Goal: Complete application form: Complete application form

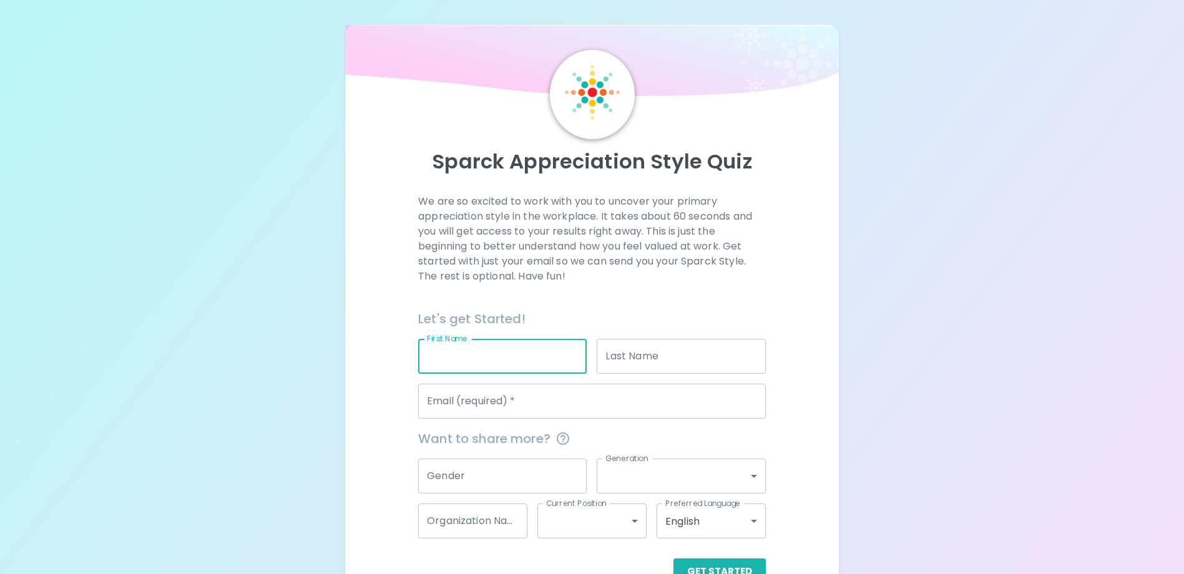
click at [531, 362] on input "First Name" at bounding box center [502, 356] width 169 height 35
type input "Comfort Dibal"
type input "Airuehia"
type input "[EMAIL_ADDRESS][DOMAIN_NAME]"
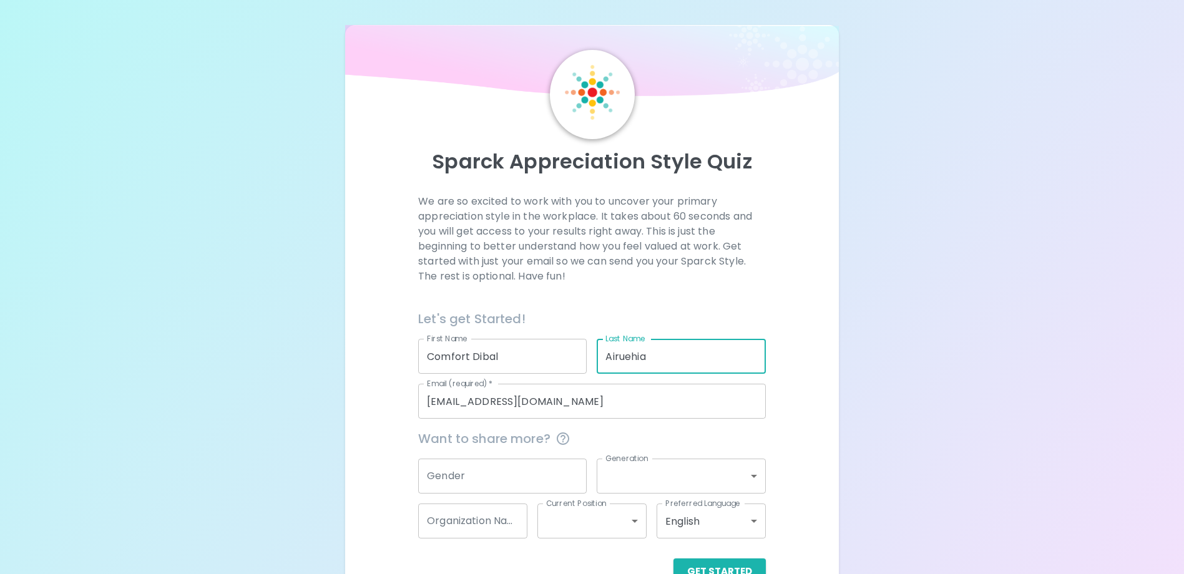
drag, startPoint x: 700, startPoint y: 360, endPoint x: 584, endPoint y: 350, distance: 116.6
click at [584, 350] on div "Let's get Started! First Name Comfort Dibal First Name Last Name Airuehia Last …" at bounding box center [587, 359] width 358 height 120
click at [747, 291] on div "We are so excited to work with you to uncover your primary appreciation style i…" at bounding box center [592, 251] width 348 height 115
click at [669, 355] on input "D" at bounding box center [681, 356] width 169 height 35
type input "Dibal"
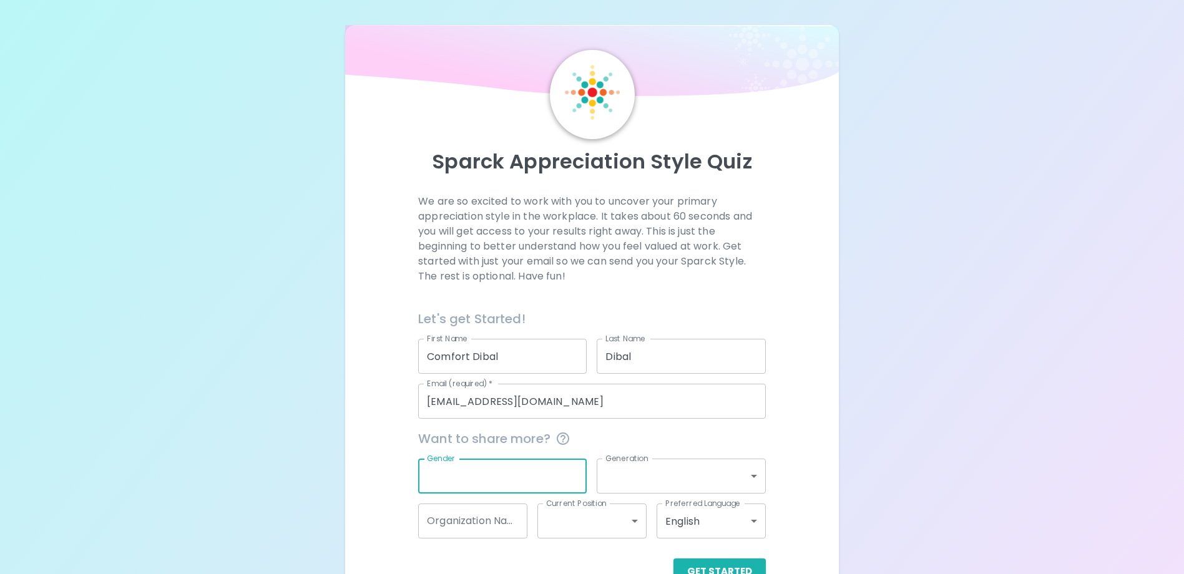
click at [528, 471] on input "Gender" at bounding box center [502, 476] width 169 height 35
type input "[DEMOGRAPHIC_DATA]"
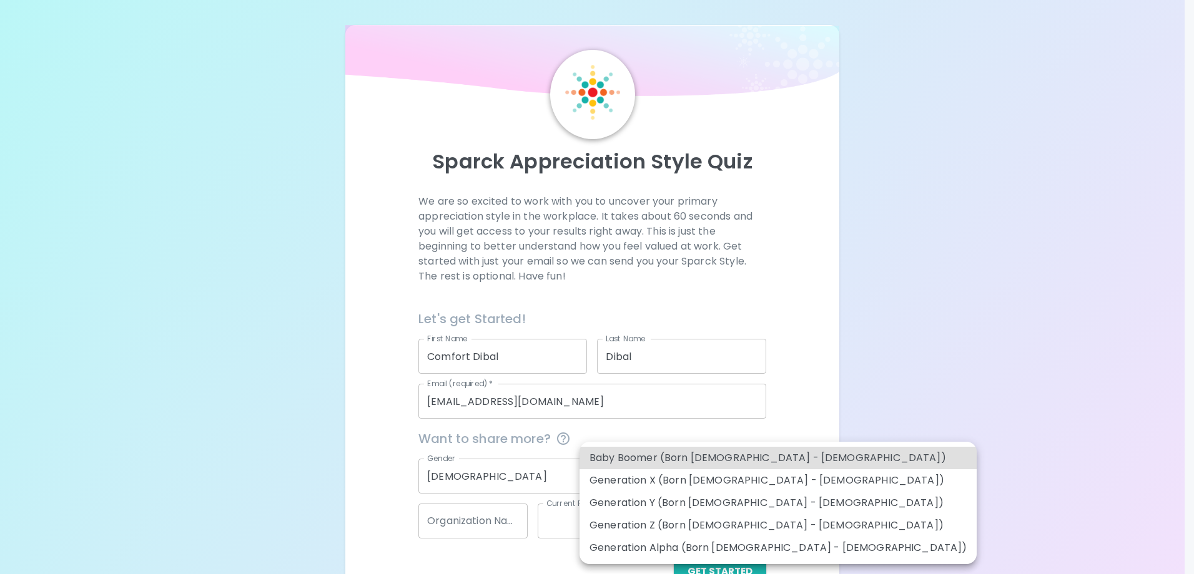
click at [645, 480] on body "Sparck Appreciation Style Quiz We are so excited to work with you to uncover yo…" at bounding box center [597, 305] width 1194 height 610
click at [627, 503] on li "Generation Y (Born [DEMOGRAPHIC_DATA] - [DEMOGRAPHIC_DATA])" at bounding box center [777, 503] width 397 height 22
type input "generation_y"
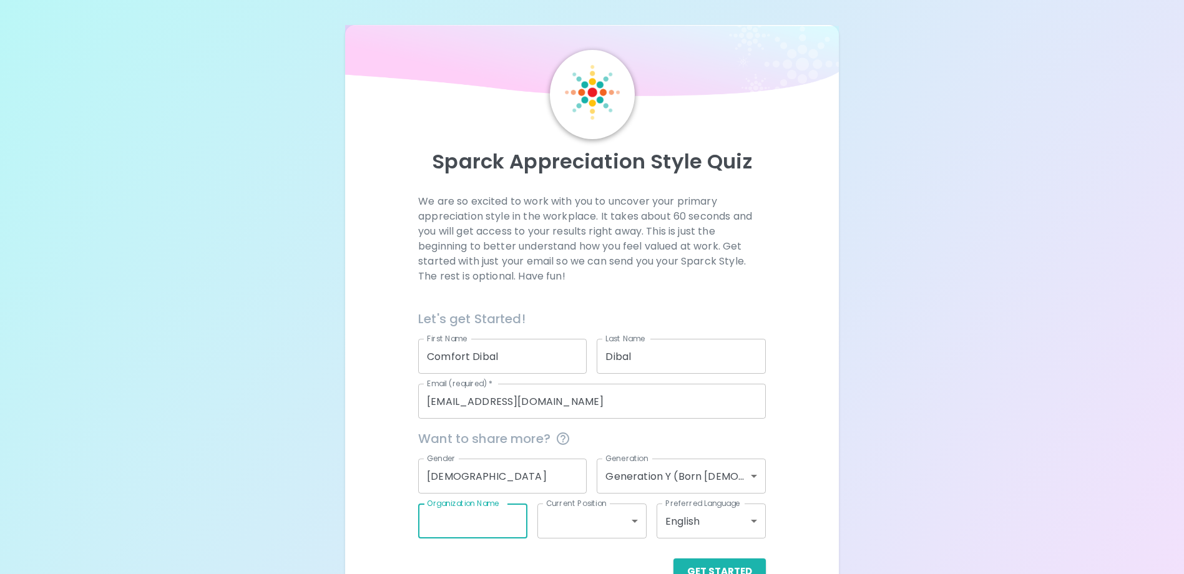
click at [508, 530] on input "Organization Name" at bounding box center [472, 521] width 109 height 35
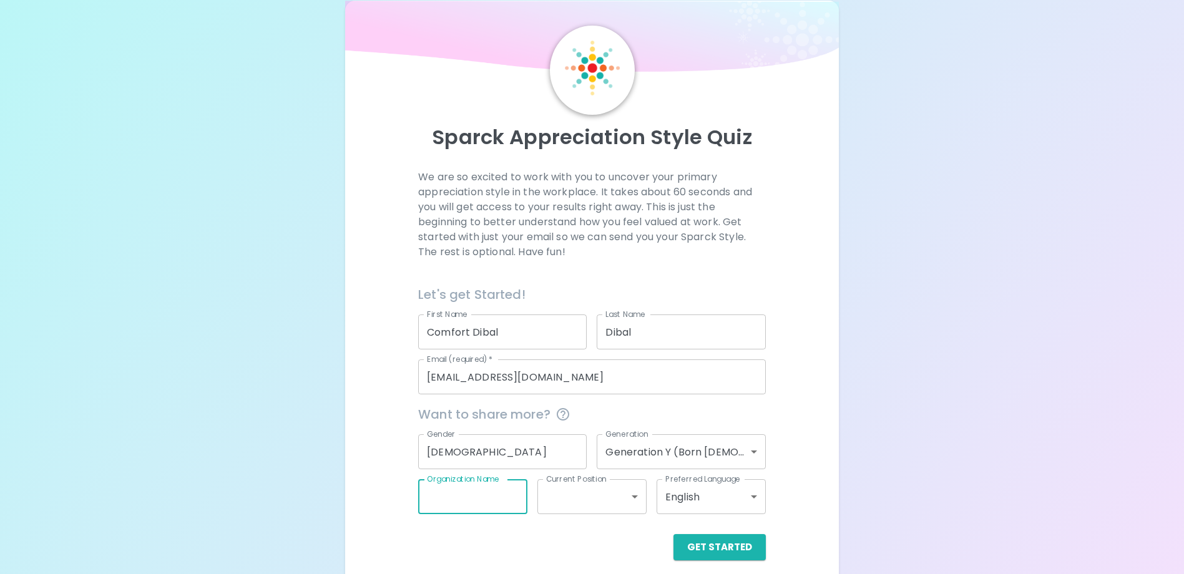
scroll to position [36, 0]
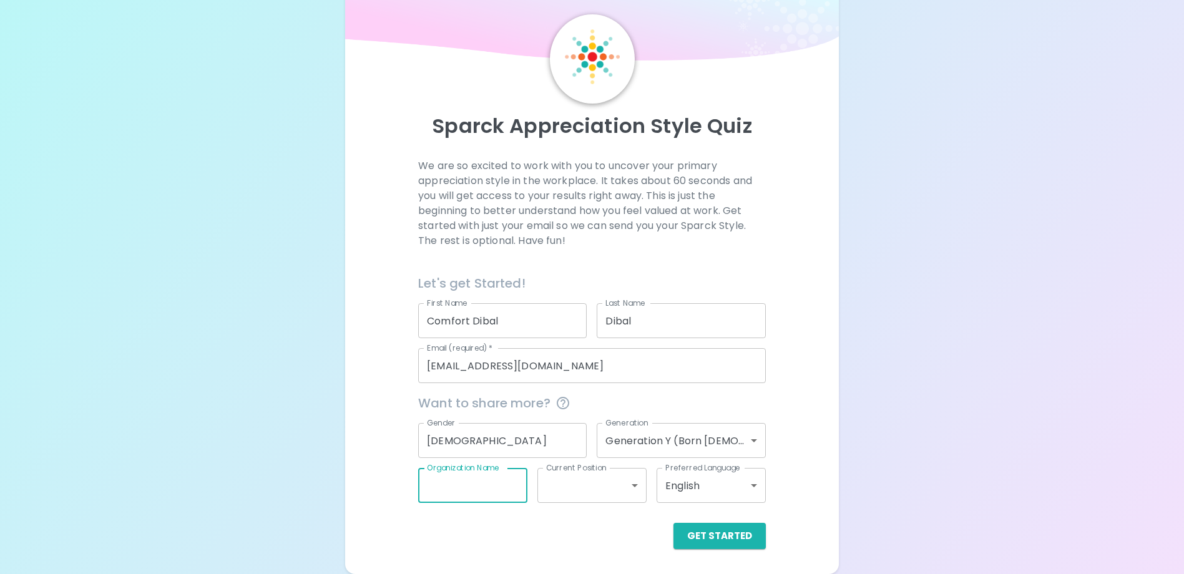
click at [636, 488] on body "Sparck Appreciation Style Quiz We are so excited to work with you to uncover yo…" at bounding box center [592, 269] width 1184 height 610
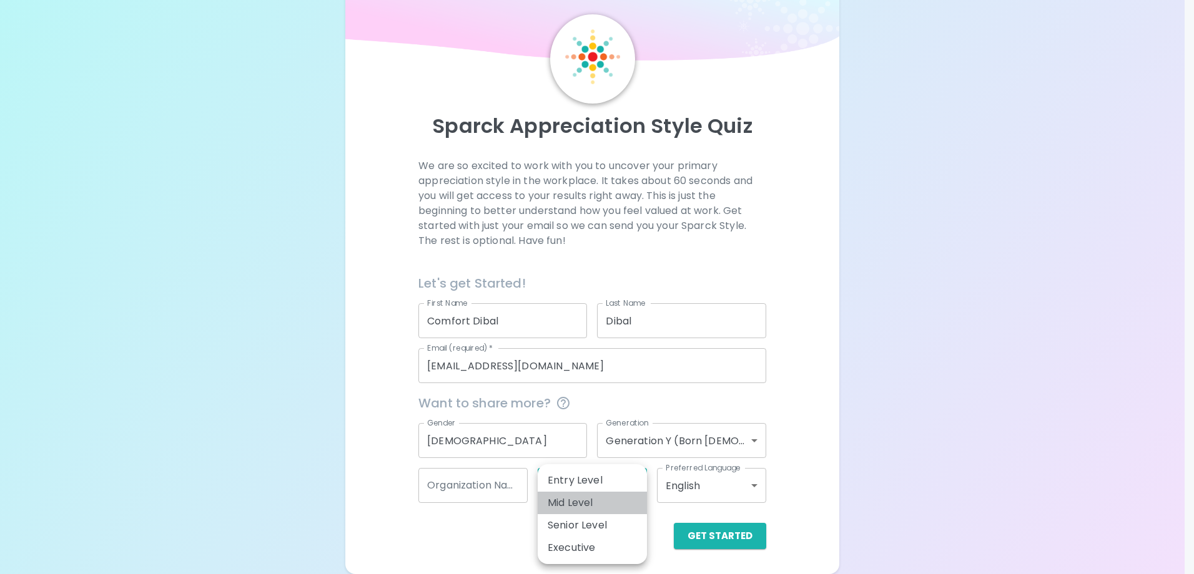
click at [602, 505] on li "Mid Level" at bounding box center [591, 503] width 109 height 22
type input "mid_level"
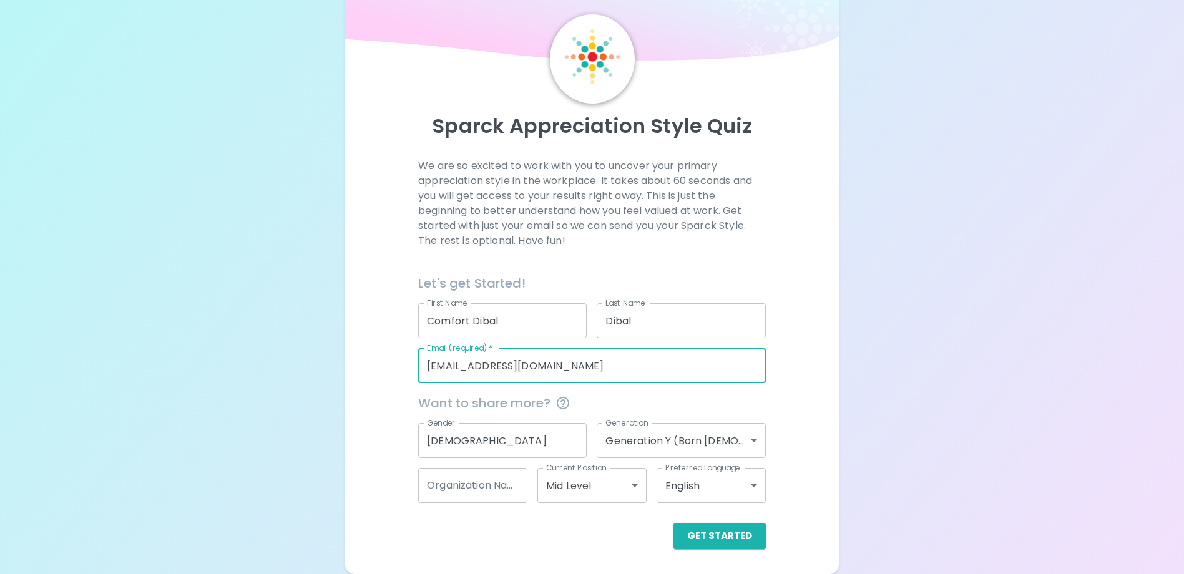
drag, startPoint x: 609, startPoint y: 357, endPoint x: 378, endPoint y: 393, distance: 233.7
click at [378, 393] on div "We are so excited to work with you to uncover your primary appreciation style i…" at bounding box center [591, 354] width 463 height 391
type input "[EMAIL_ADDRESS][DOMAIN_NAME]"
click at [728, 540] on button "Get Started" at bounding box center [720, 536] width 92 height 26
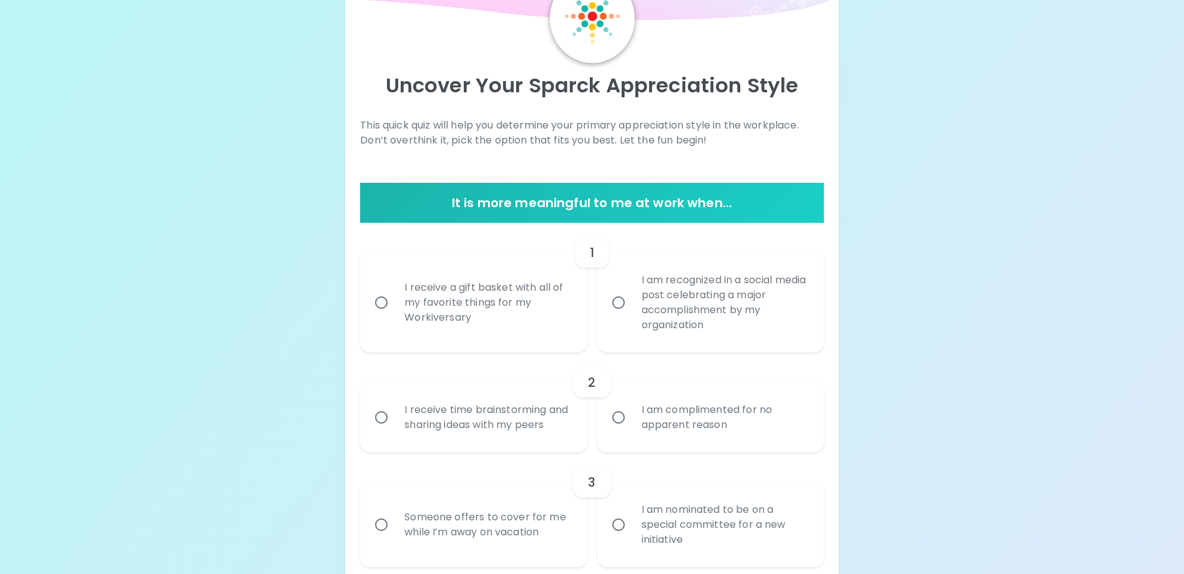
scroll to position [98, 0]
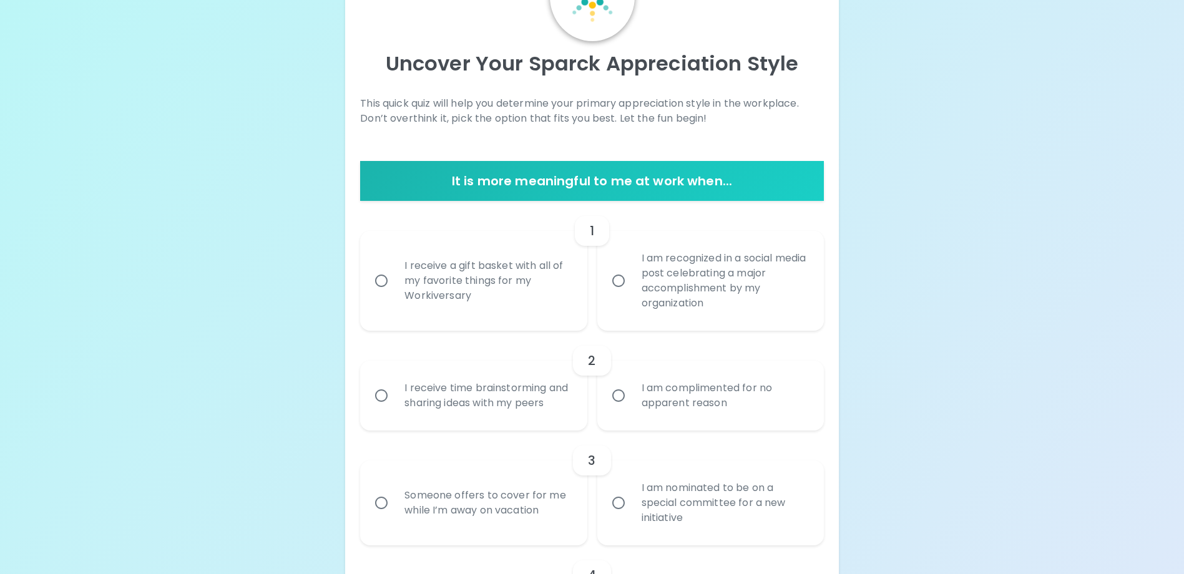
click at [385, 404] on input "I receive time brainstorming and sharing ideas with my peers" at bounding box center [381, 396] width 26 height 26
radio input "true"
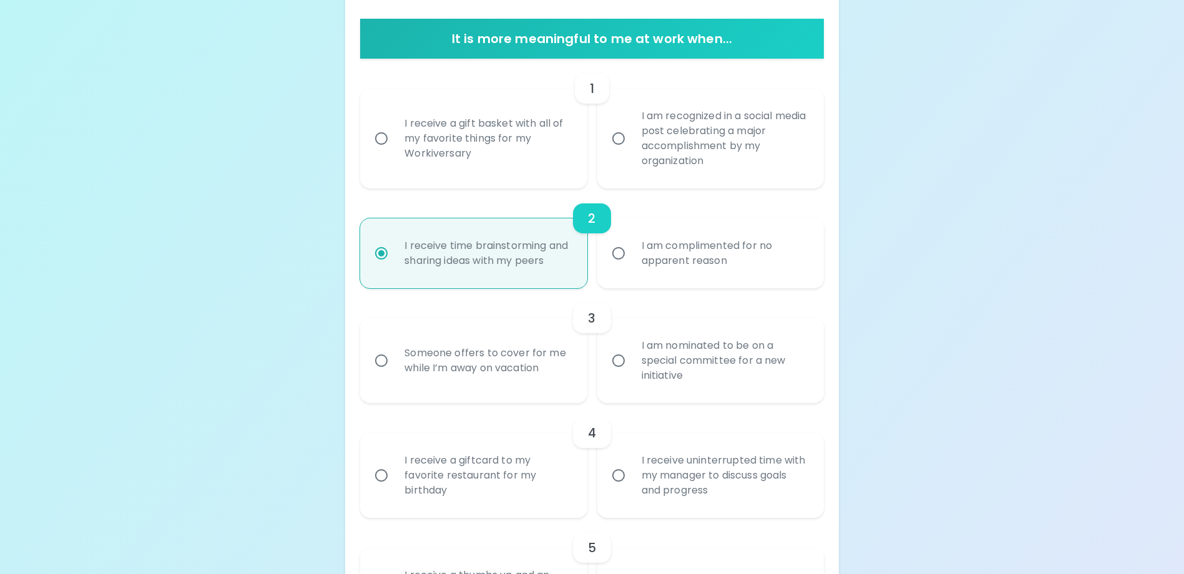
scroll to position [150, 0]
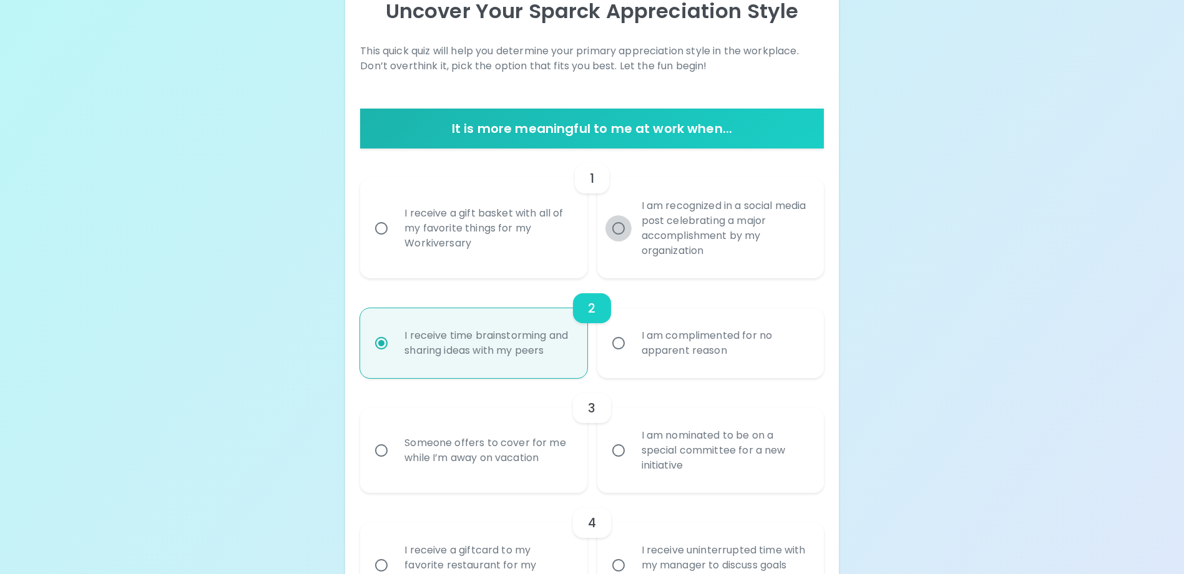
click at [624, 227] on input "I am recognized in a social media post celebrating a major accomplishment by my…" at bounding box center [619, 228] width 26 height 26
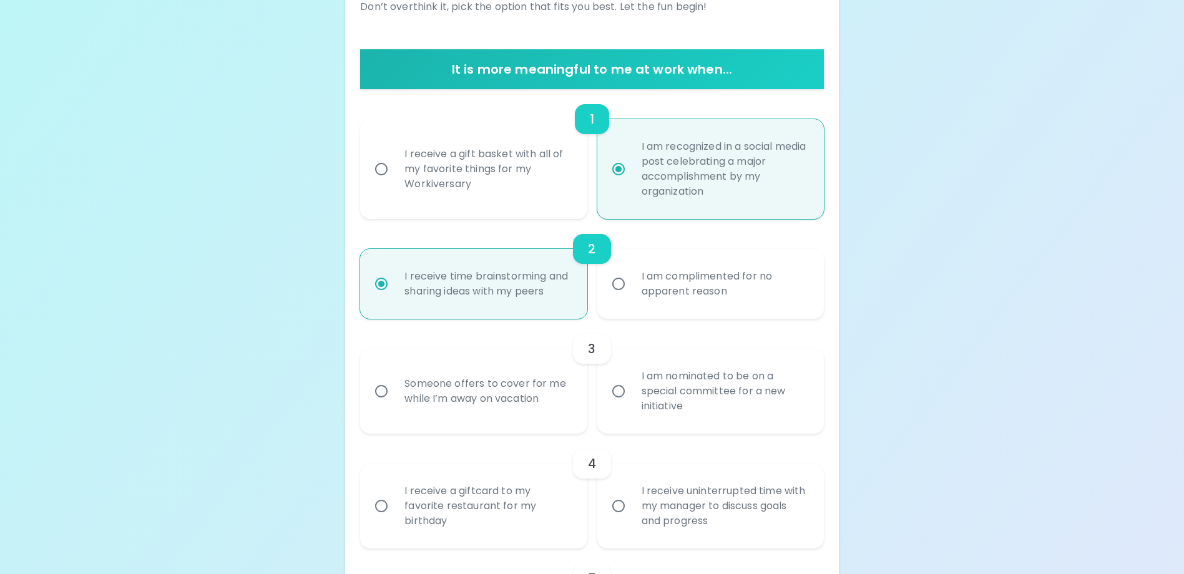
scroll to position [250, 0]
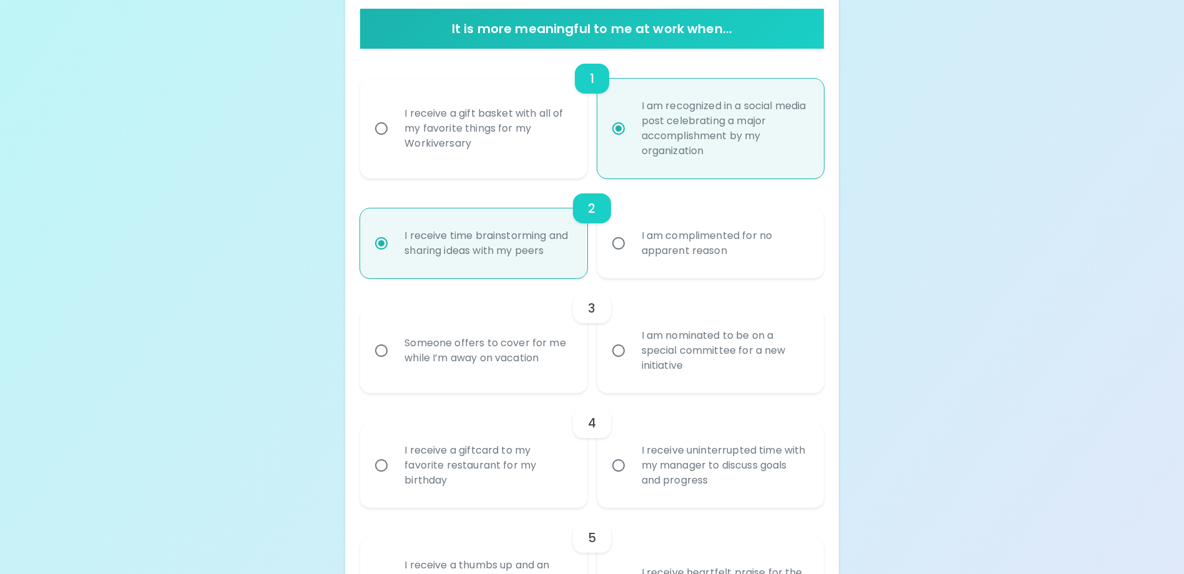
radio input "true"
click at [381, 364] on input "Someone offers to cover for me while I’m away on vacation" at bounding box center [381, 351] width 26 height 26
radio input "true"
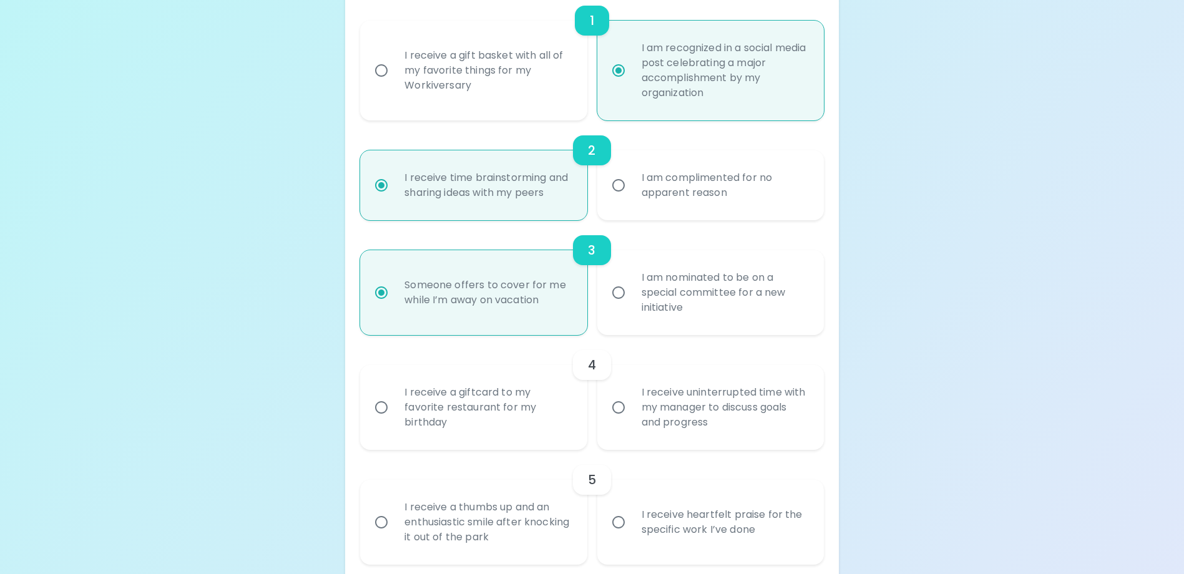
scroll to position [350, 0]
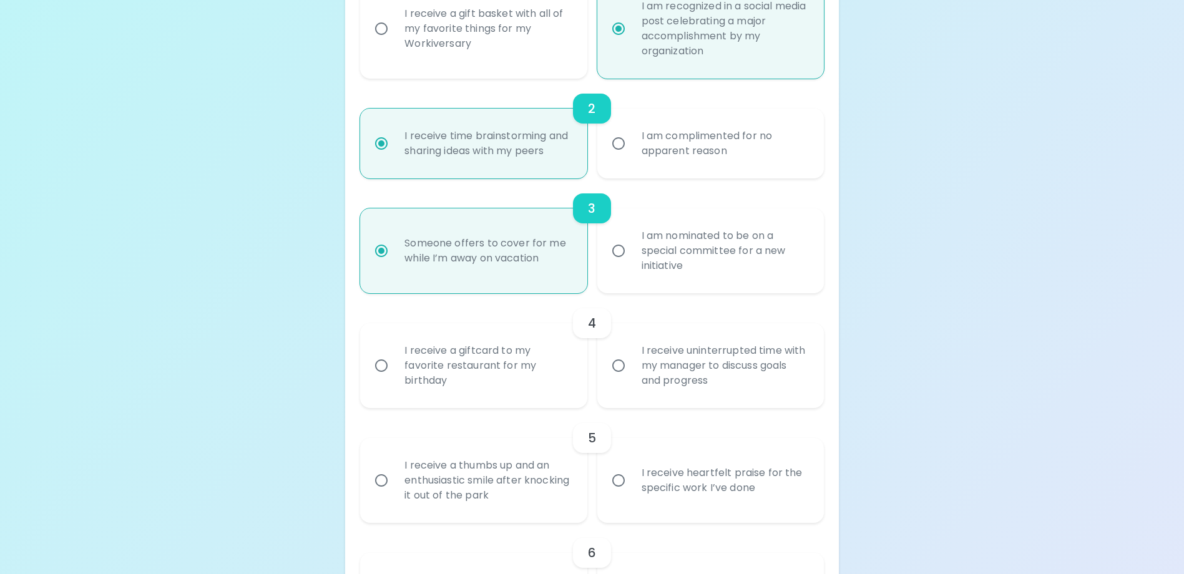
radio input "true"
click at [618, 379] on input "I receive uninterrupted time with my manager to discuss goals and progress" at bounding box center [619, 366] width 26 height 26
radio input "false"
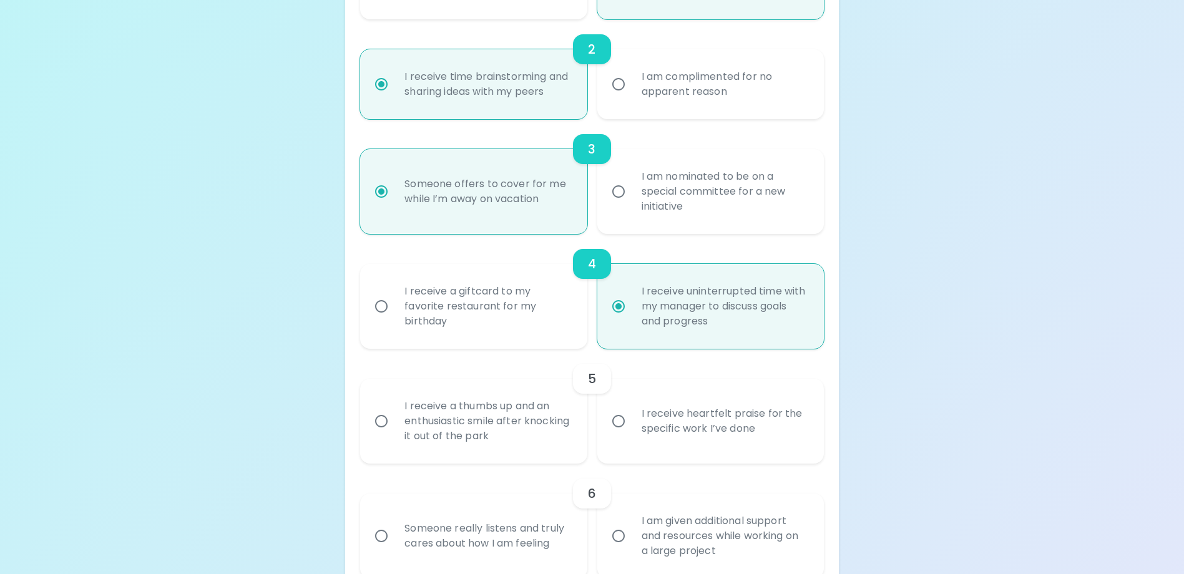
scroll to position [450, 0]
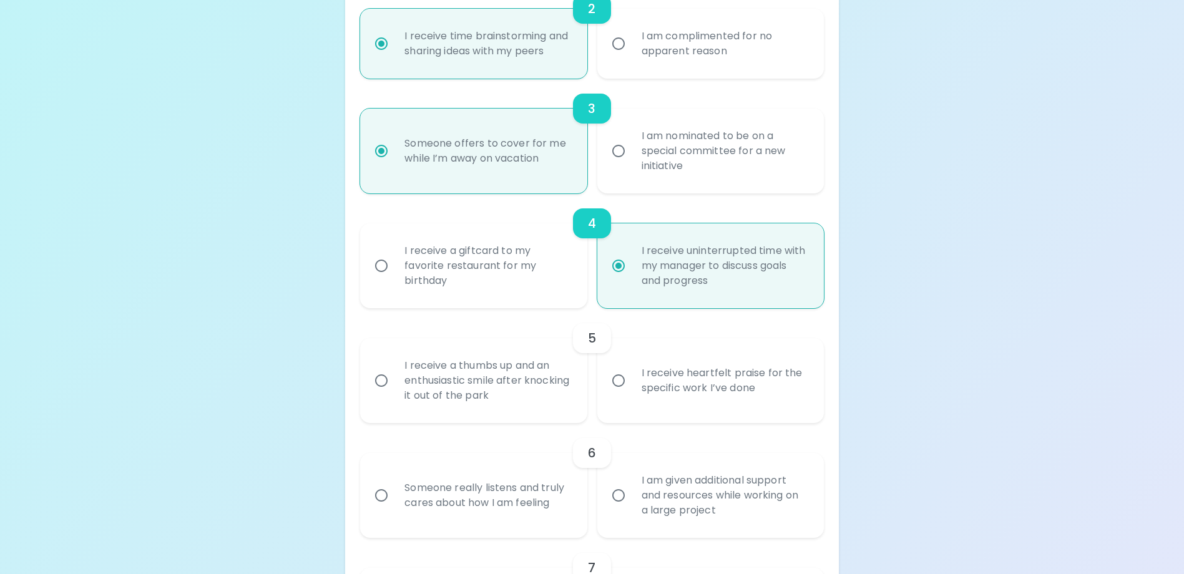
radio input "true"
click at [383, 394] on input "I receive a thumbs up and an enthusiastic smile after knocking it out of the pa…" at bounding box center [381, 381] width 26 height 26
radio input "false"
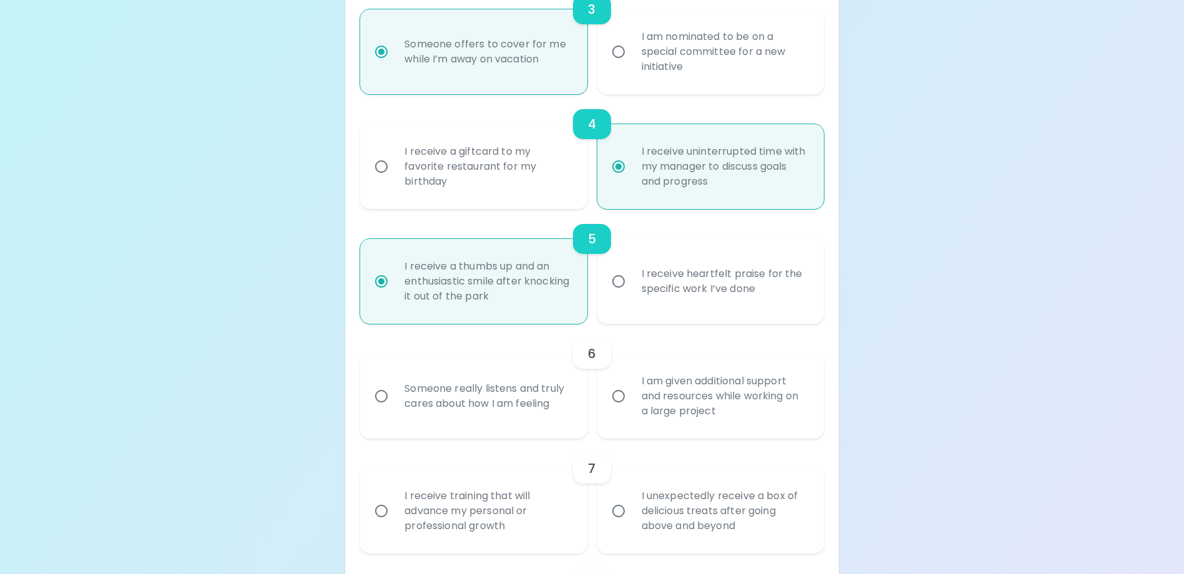
scroll to position [550, 0]
radio input "true"
click at [377, 409] on input "Someone really listens and truly cares about how I am feeling" at bounding box center [381, 396] width 26 height 26
radio input "false"
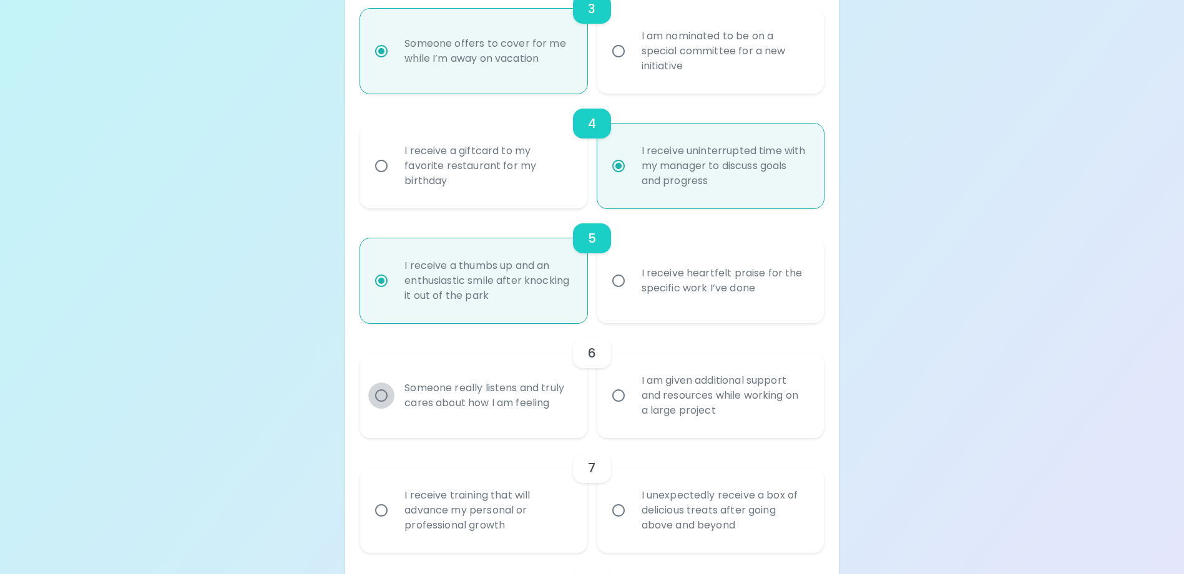
radio input "false"
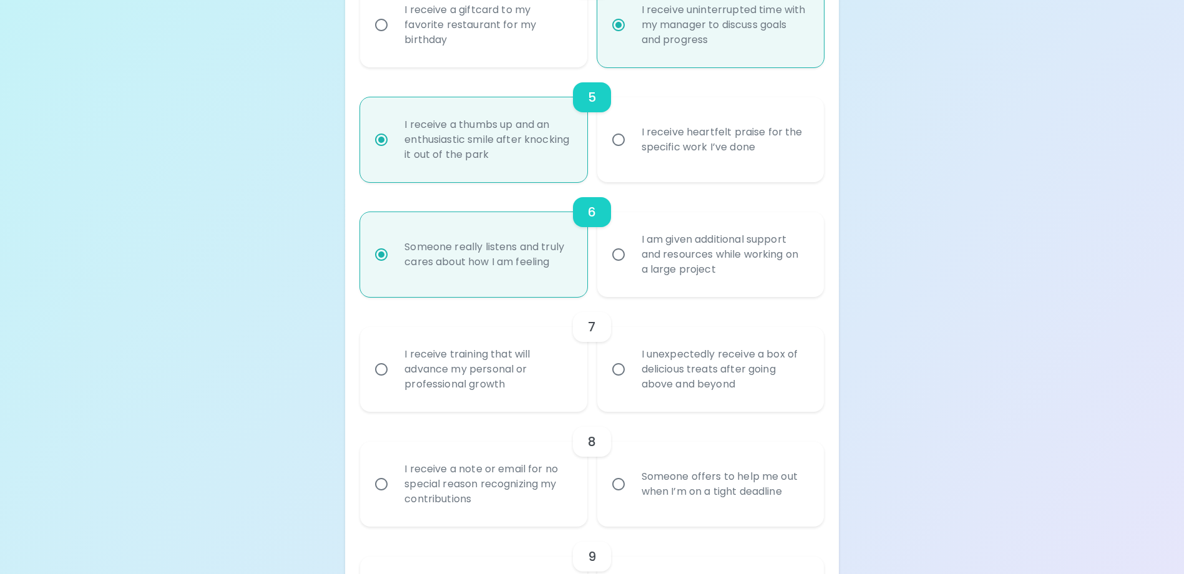
scroll to position [712, 0]
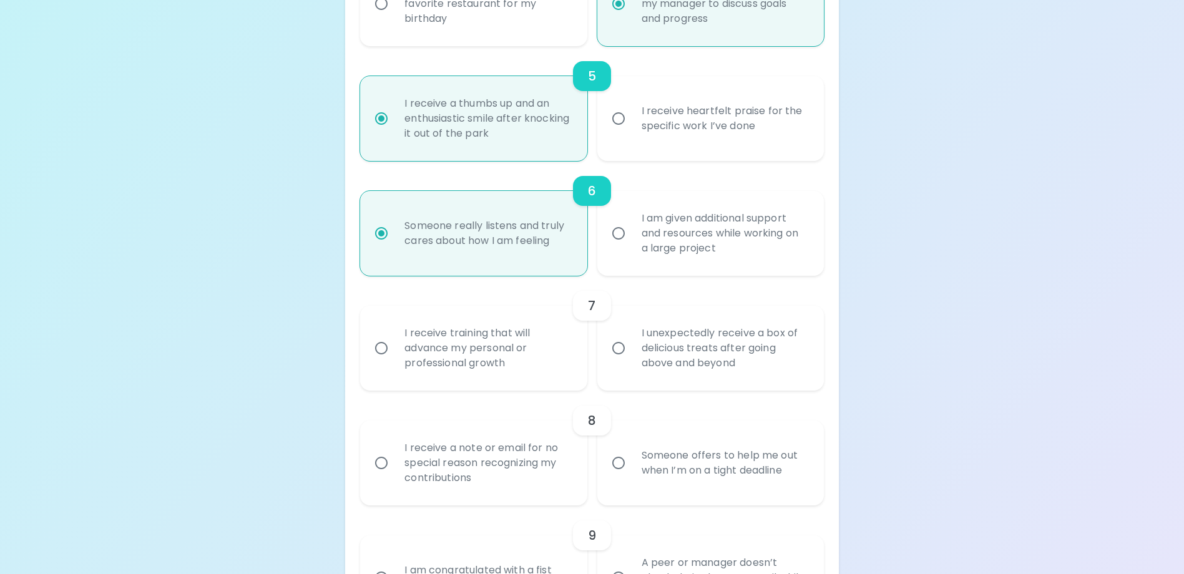
radio input "true"
click at [380, 360] on input "I receive training that will advance my personal or professional growth" at bounding box center [381, 348] width 26 height 26
radio input "false"
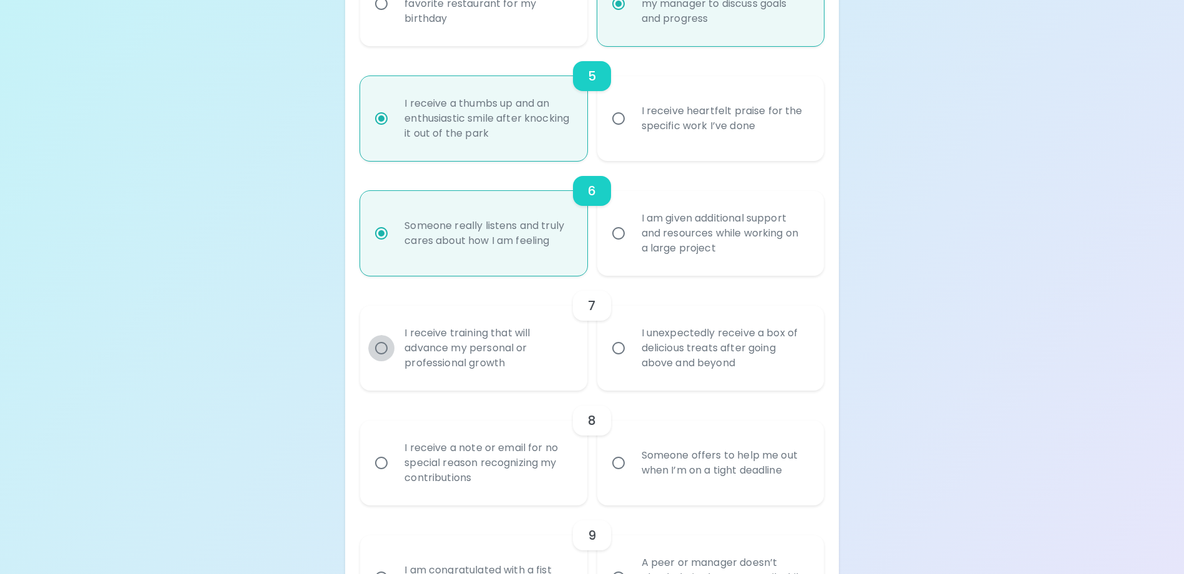
radio input "false"
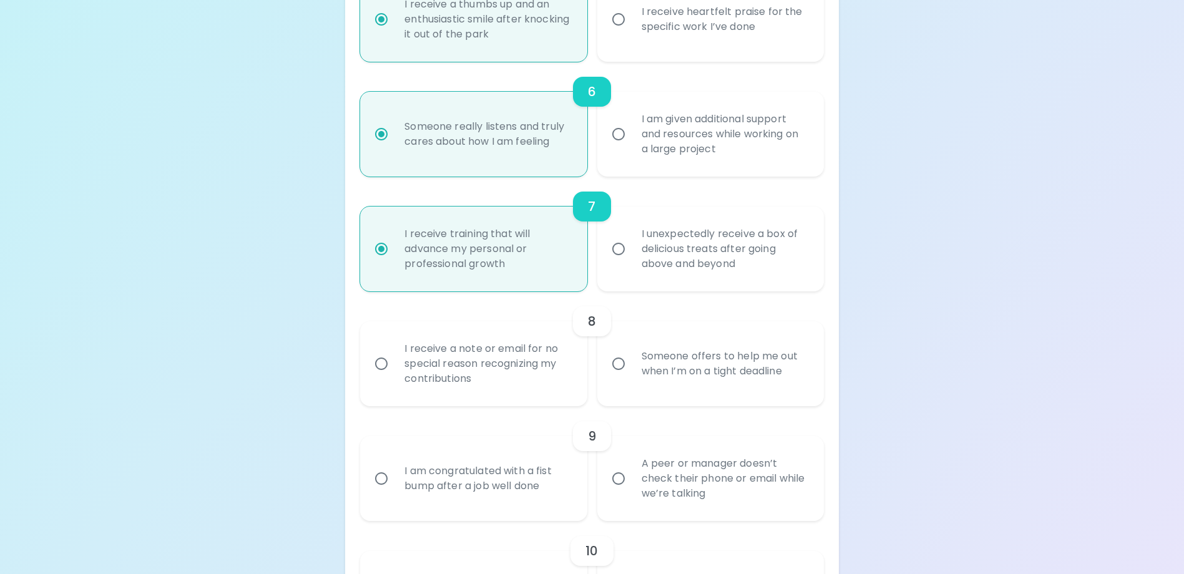
scroll to position [812, 0]
radio input "true"
click at [623, 376] on input "Someone offers to help me out when I’m on a tight deadline" at bounding box center [619, 363] width 26 height 26
radio input "false"
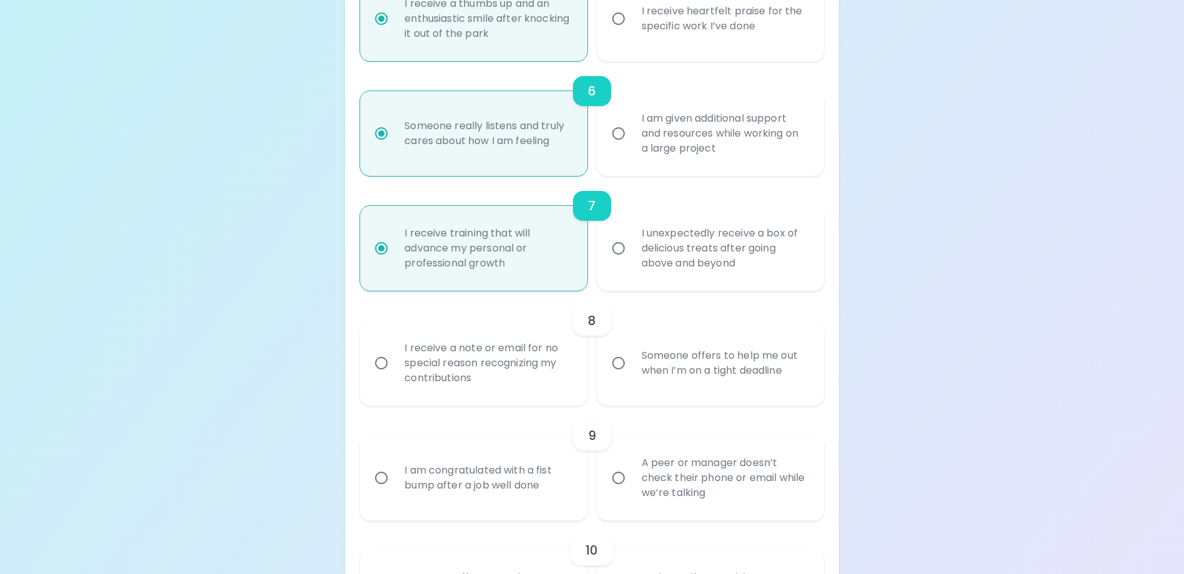
radio input "false"
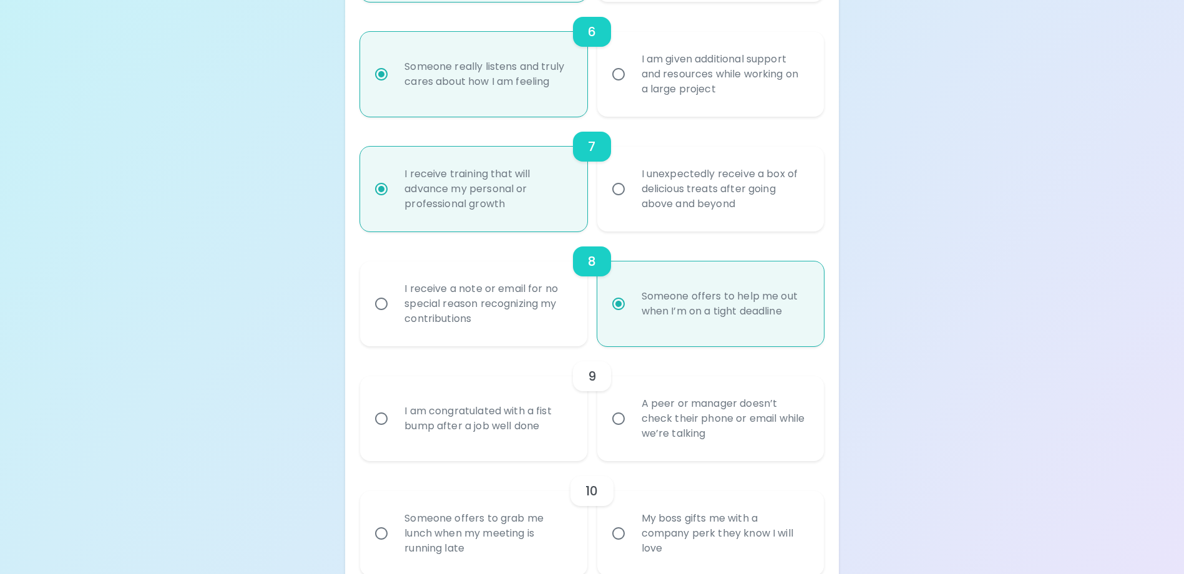
scroll to position [912, 0]
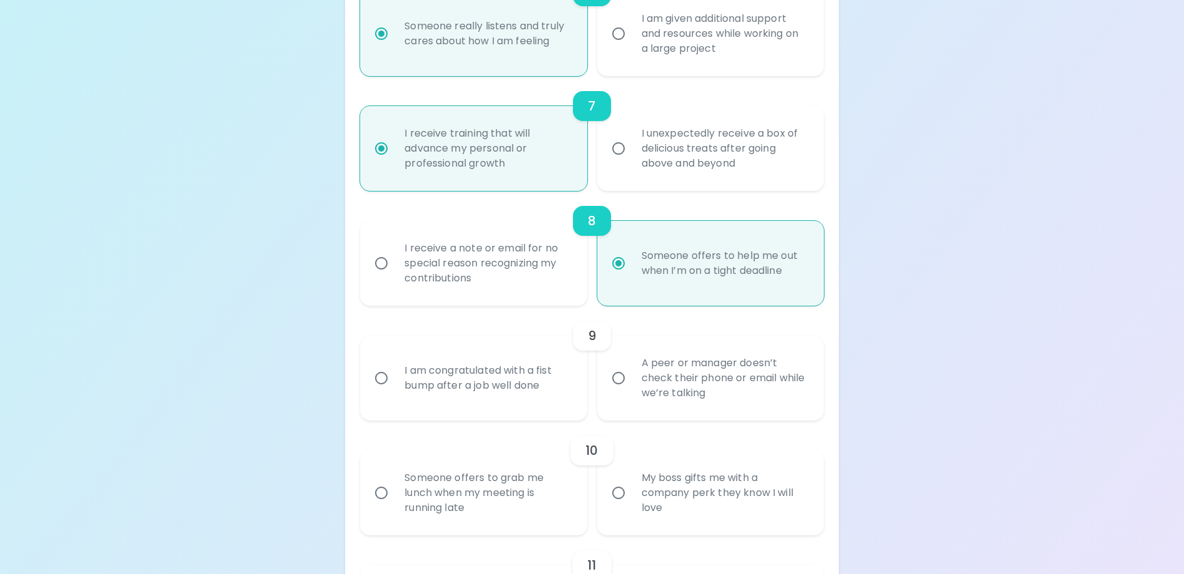
radio input "true"
click at [620, 391] on input "A peer or manager doesn’t check their phone or email while we’re talking" at bounding box center [619, 378] width 26 height 26
radio input "false"
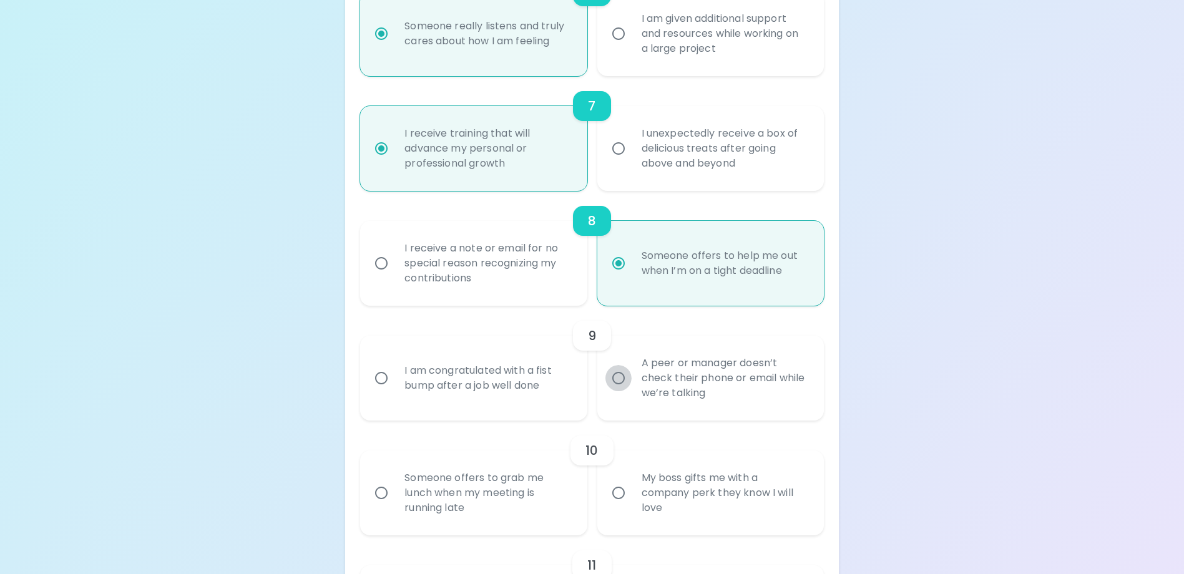
radio input "false"
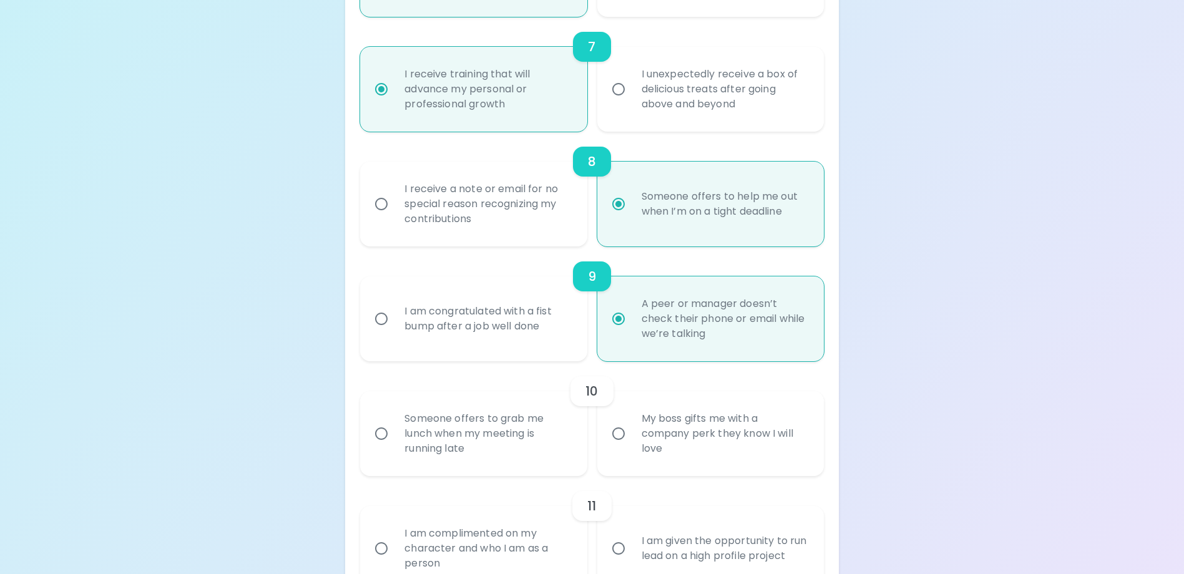
scroll to position [1012, 0]
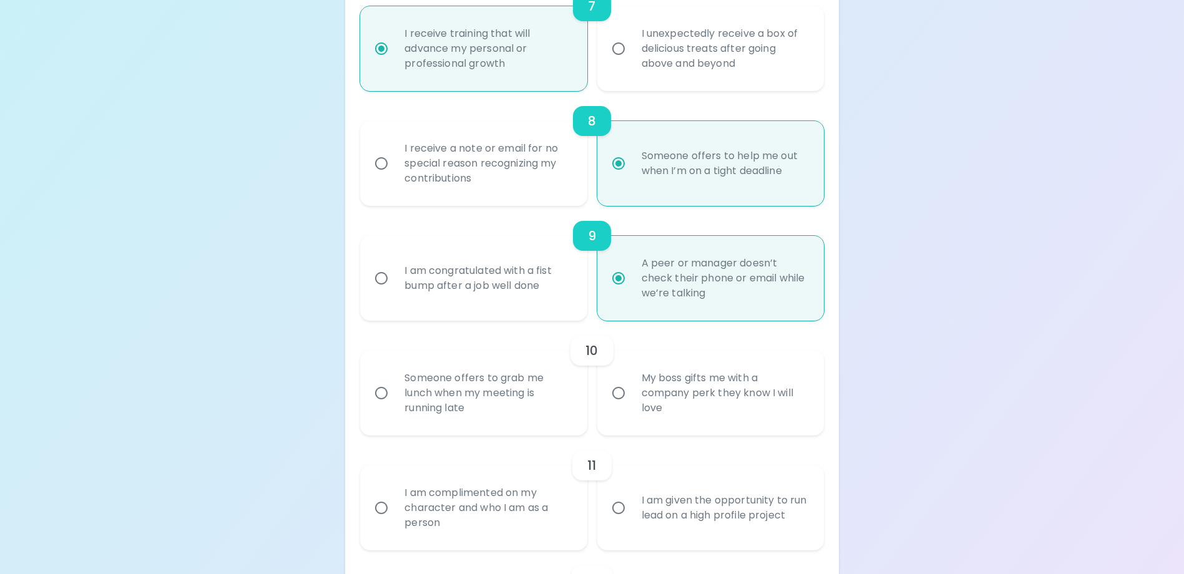
radio input "true"
click at [380, 406] on input "Someone offers to grab me lunch when my meeting is running late" at bounding box center [381, 393] width 26 height 26
radio input "false"
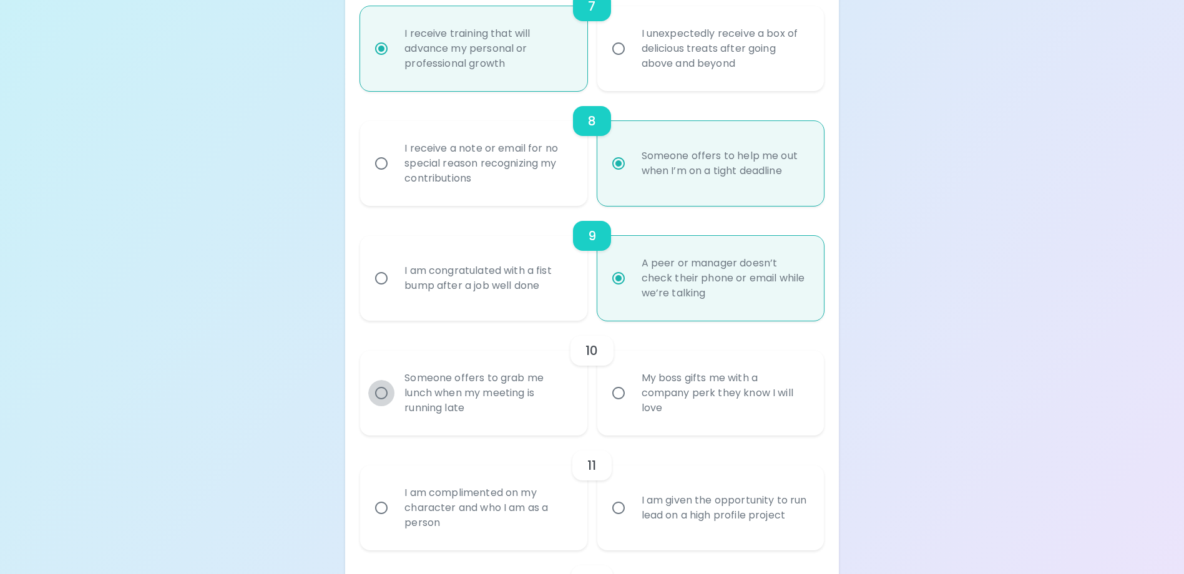
radio input "false"
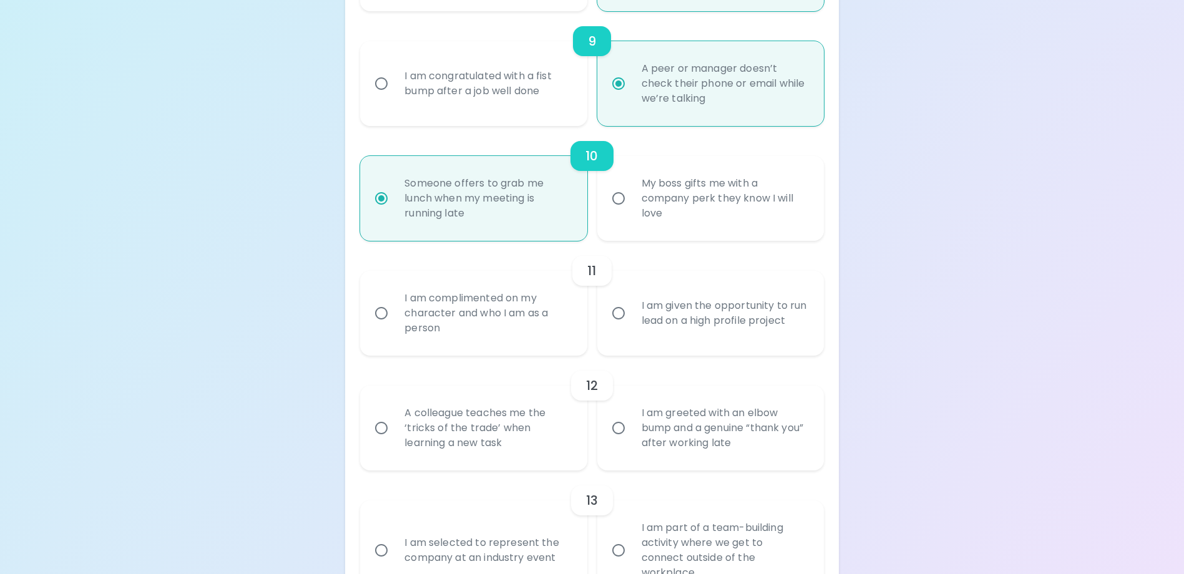
scroll to position [1237, 0]
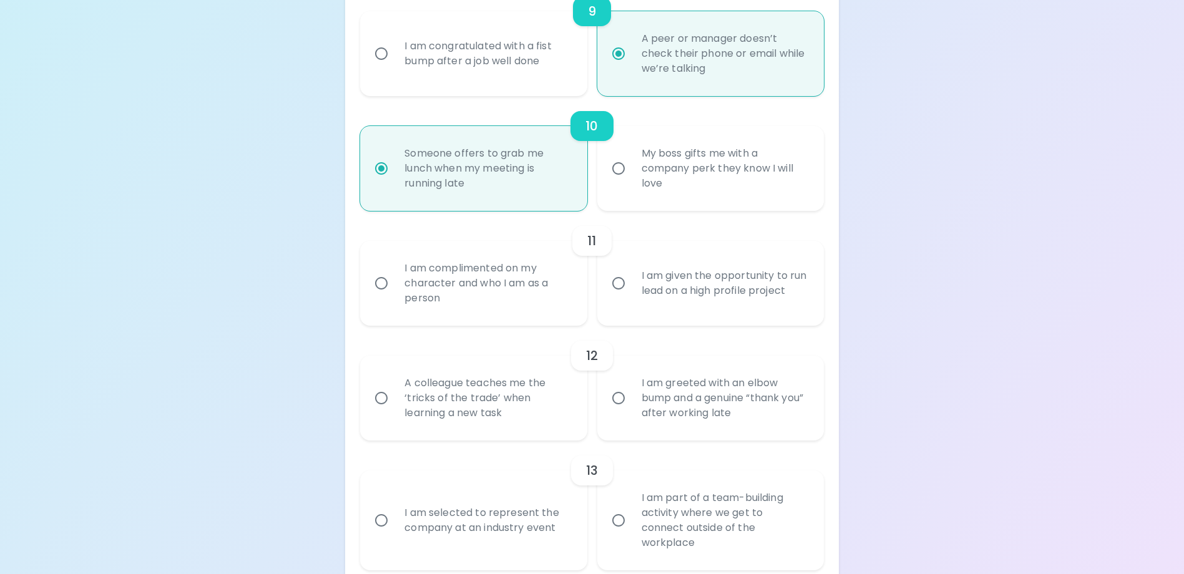
radio input "true"
click at [379, 297] on input "I am complimented on my character and who I am as a person" at bounding box center [381, 283] width 26 height 26
radio input "false"
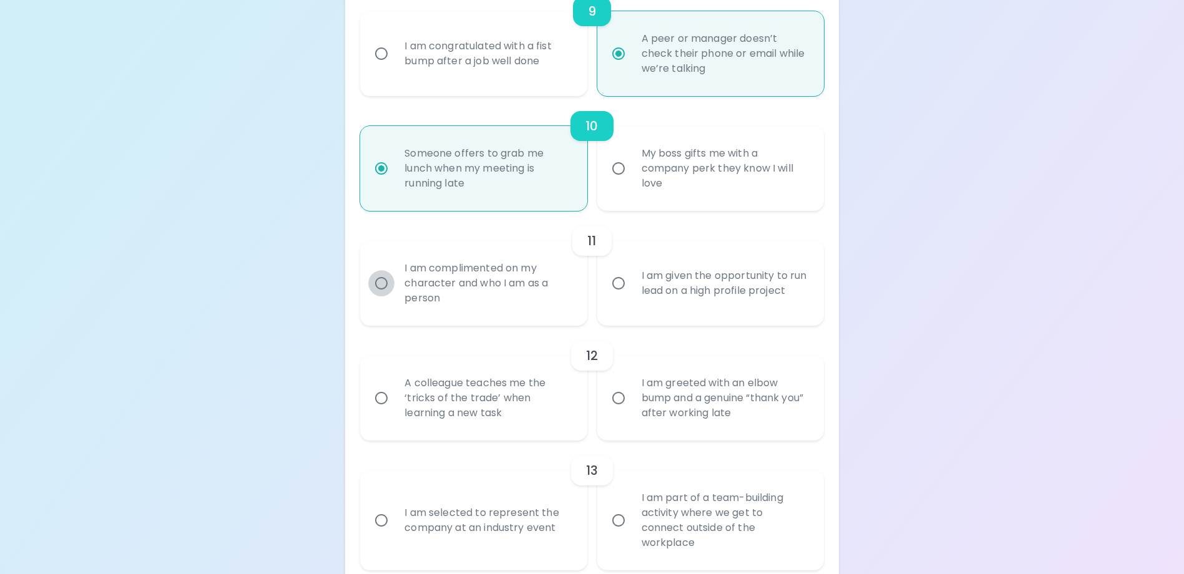
radio input "false"
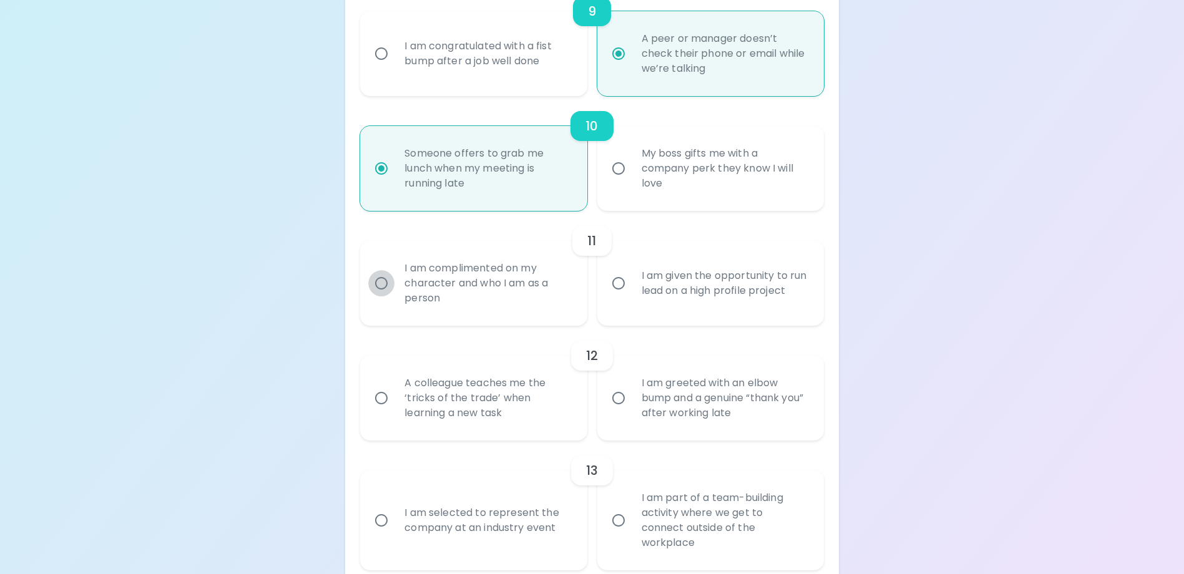
radio input "false"
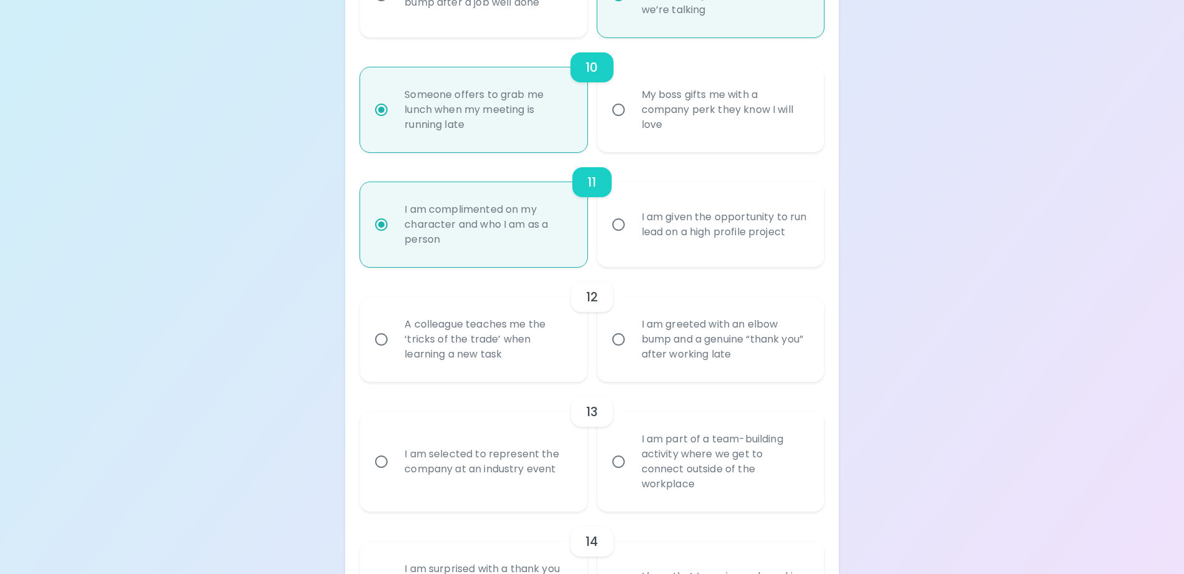
scroll to position [1337, 0]
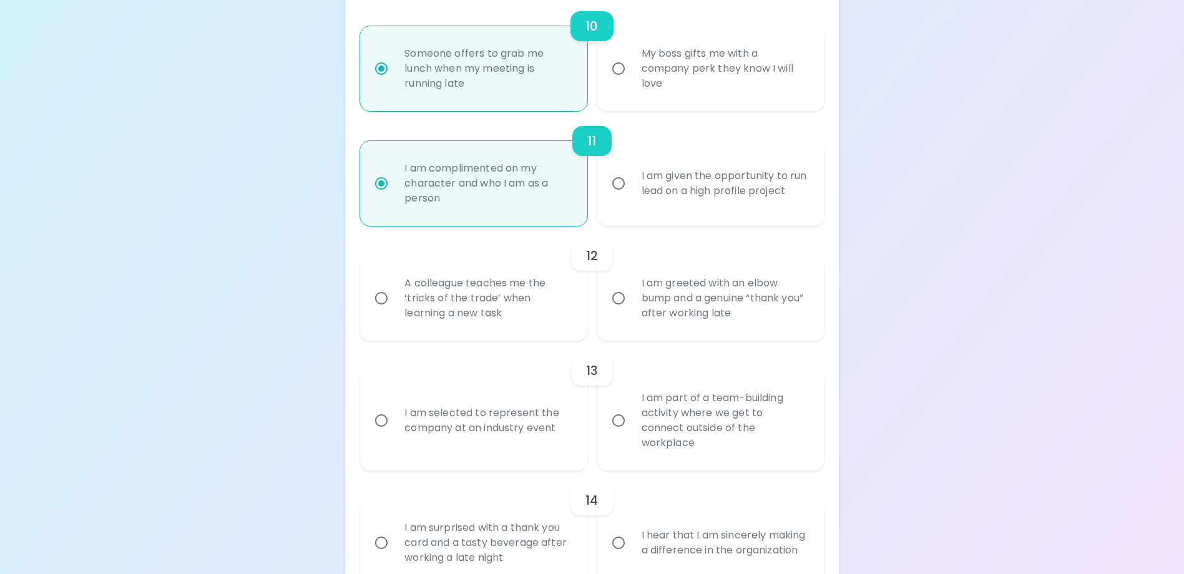
radio input "true"
click at [386, 311] on input "A colleague teaches me the ‘tricks of the trade’ when learning a new task" at bounding box center [381, 298] width 26 height 26
radio input "false"
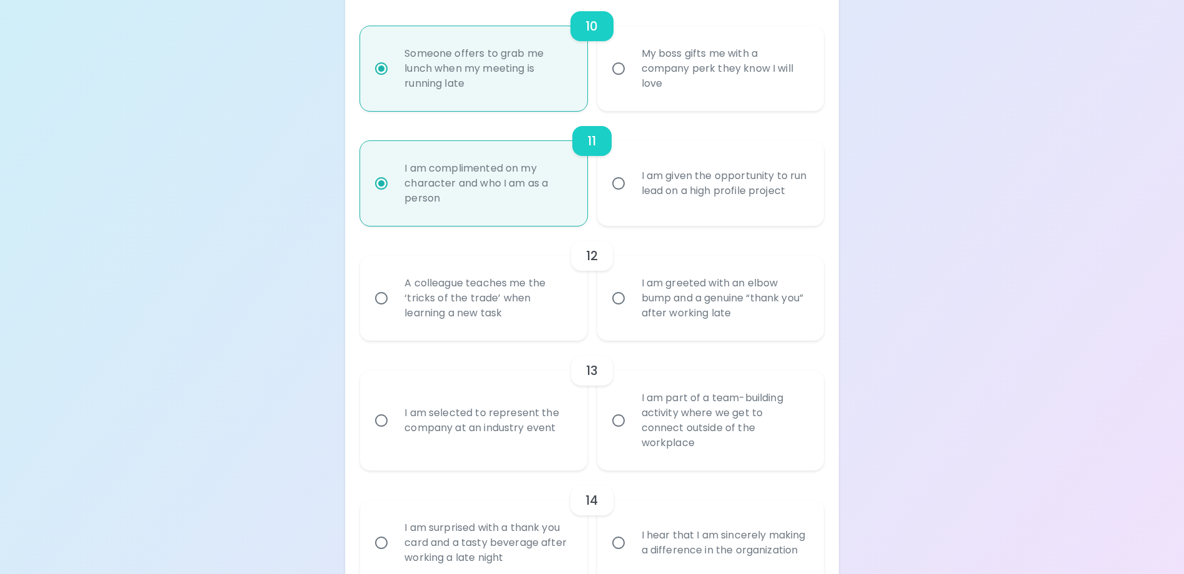
radio input "false"
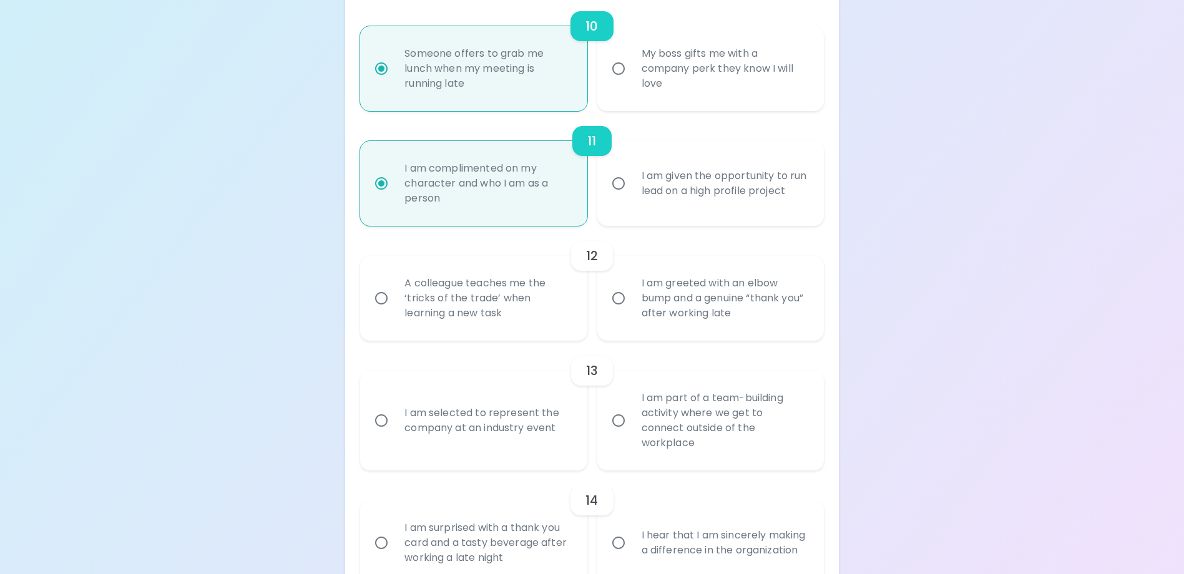
radio input "false"
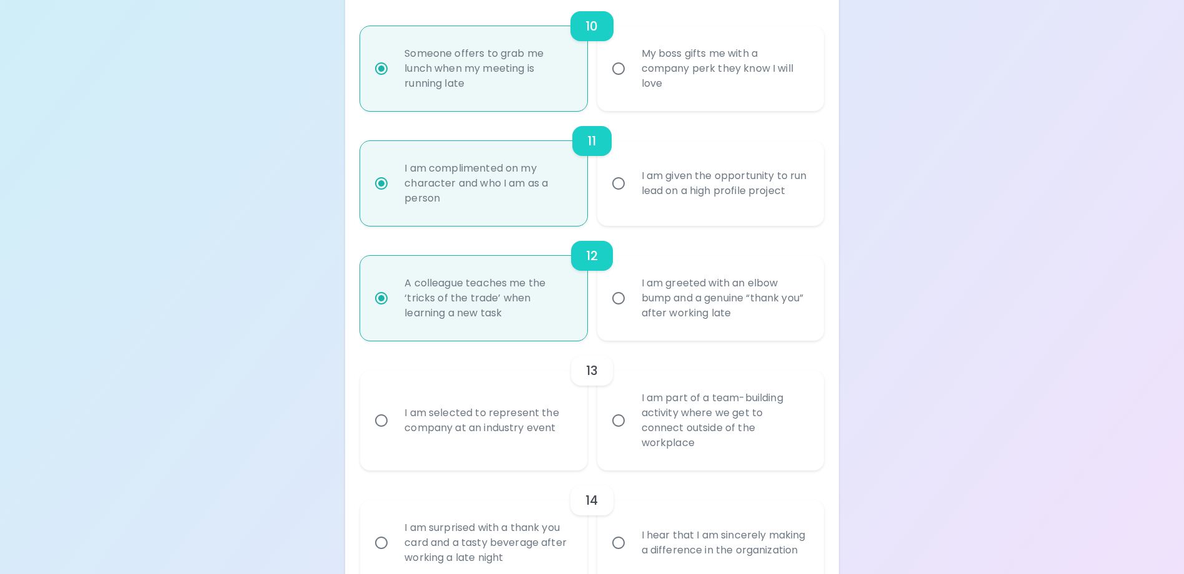
scroll to position [1436, 0]
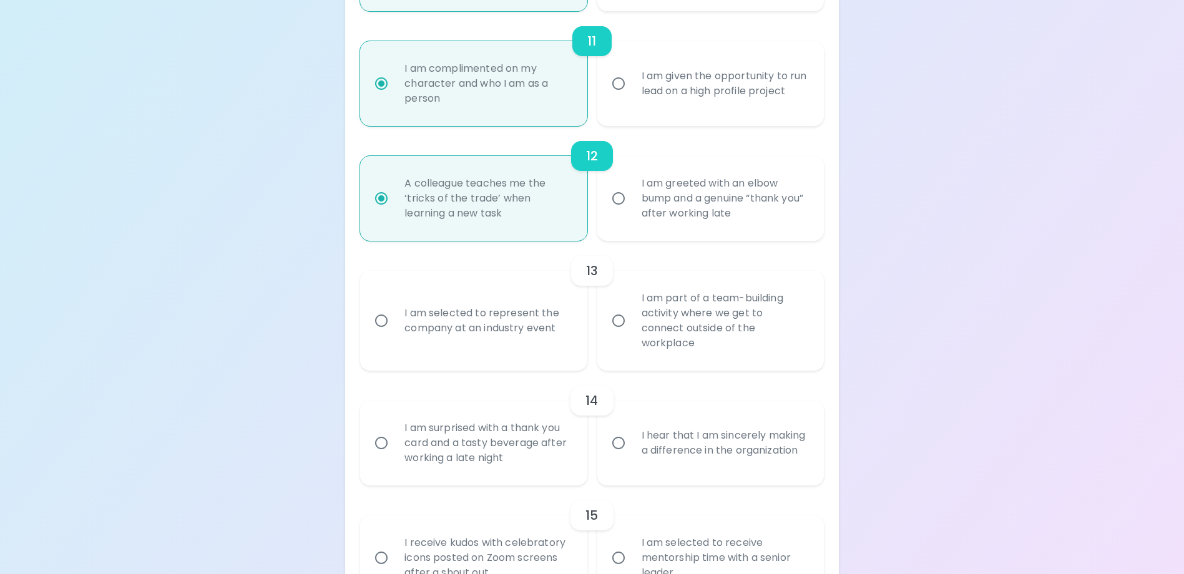
radio input "true"
click at [617, 330] on input "I am part of a team-building activity where we get to connect outside of the wo…" at bounding box center [619, 321] width 26 height 26
radio input "false"
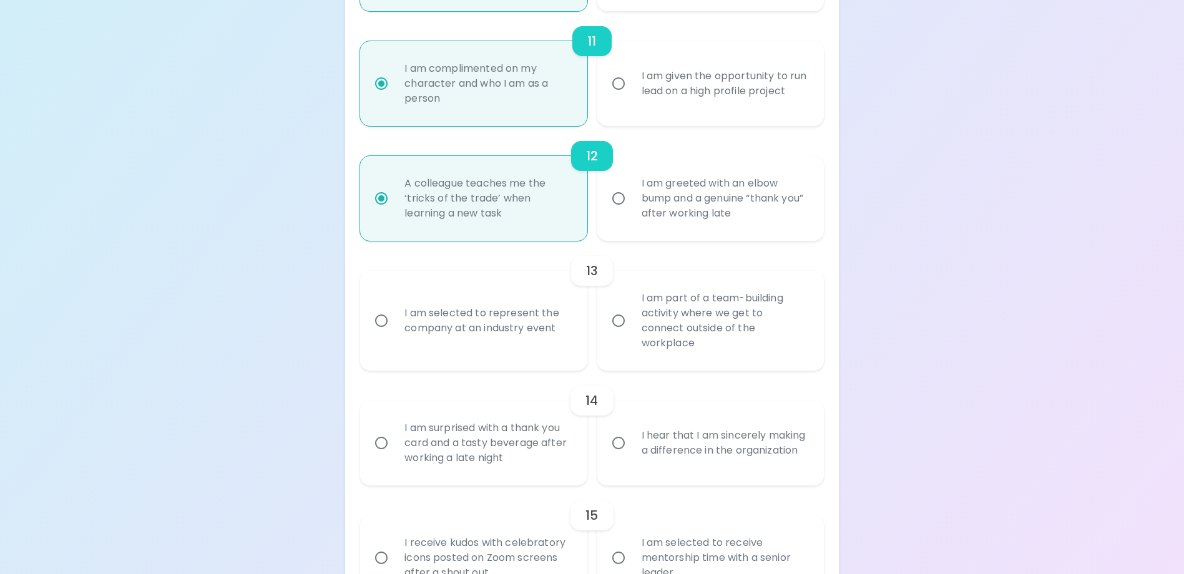
radio input "false"
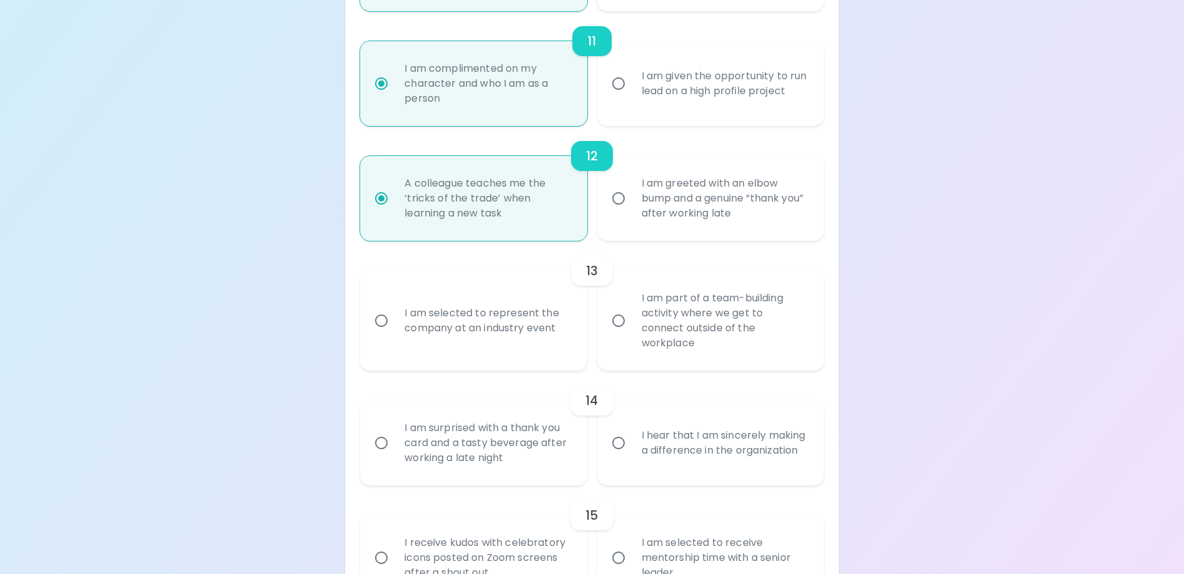
radio input "false"
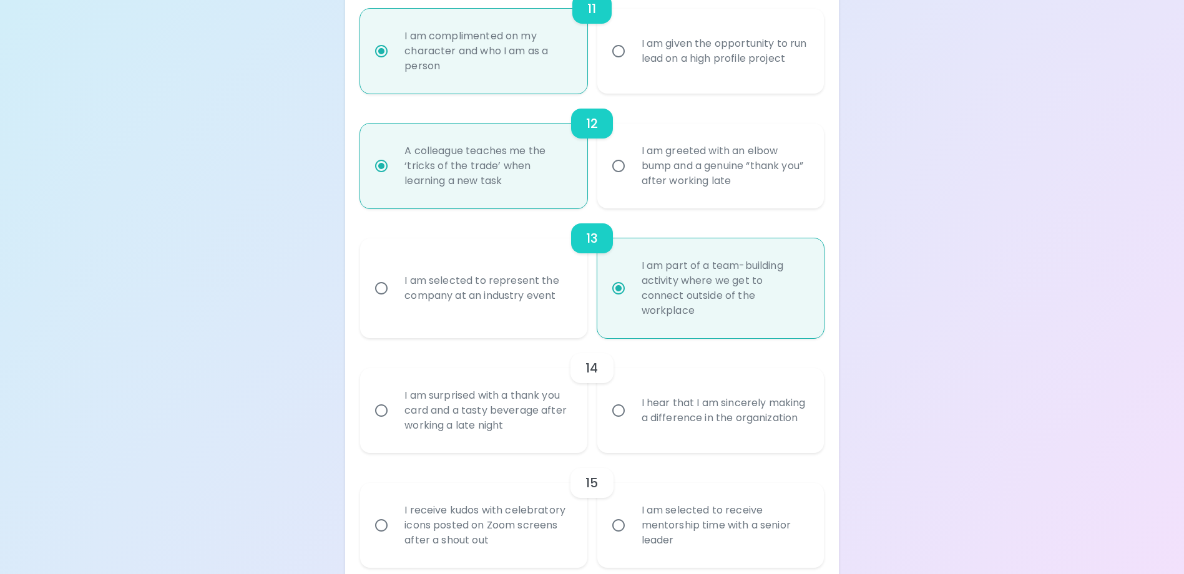
scroll to position [1524, 0]
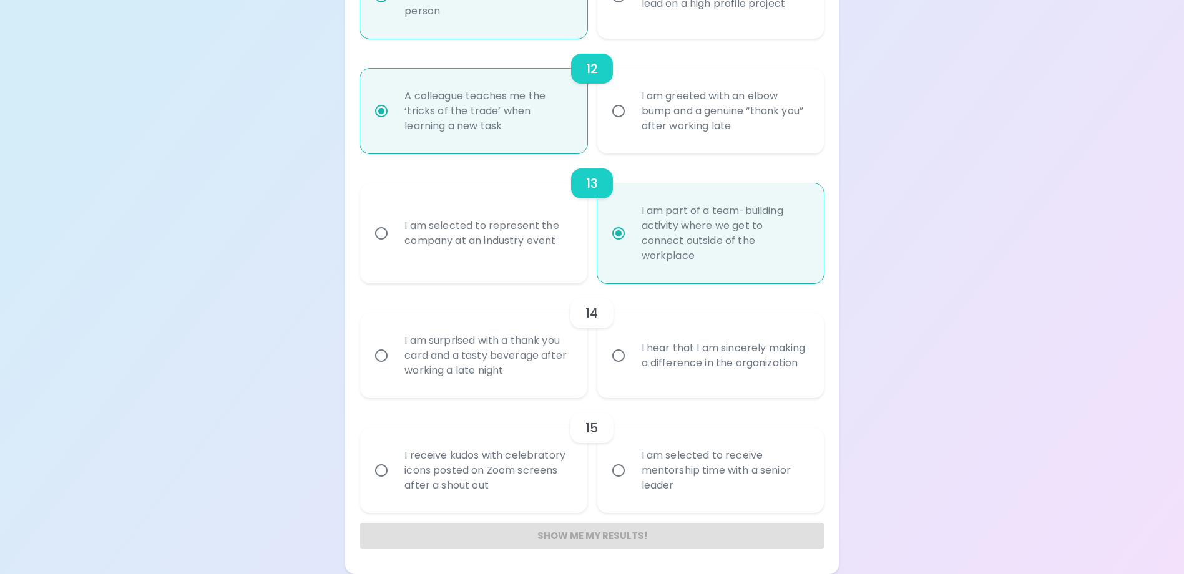
radio input "true"
click at [621, 351] on input "I hear that I am sincerely making a difference in the organization" at bounding box center [619, 356] width 26 height 26
radio input "false"
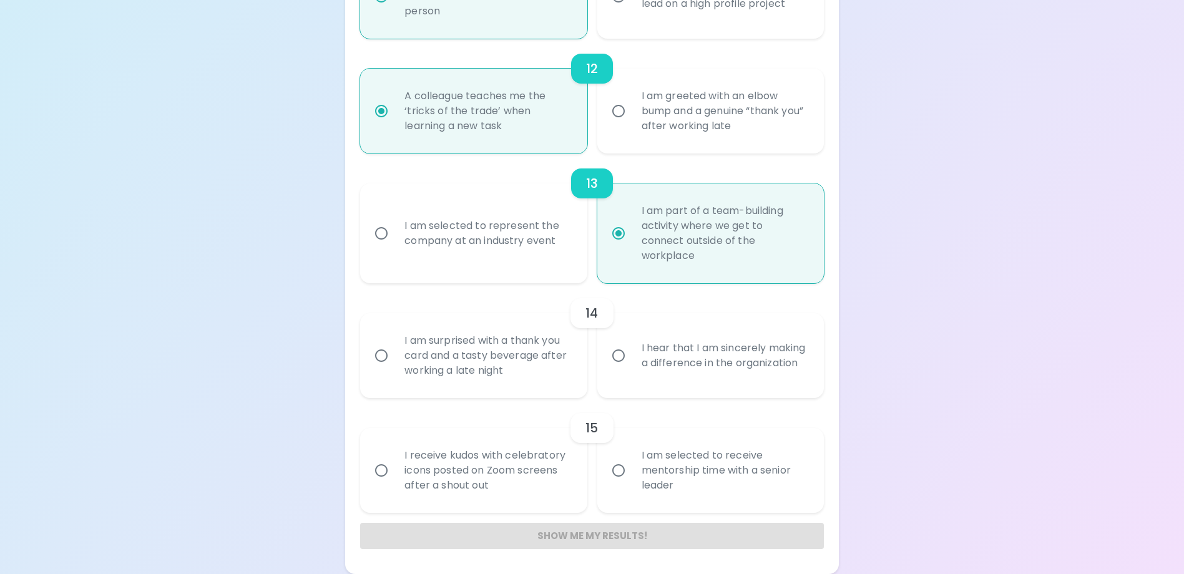
radio input "false"
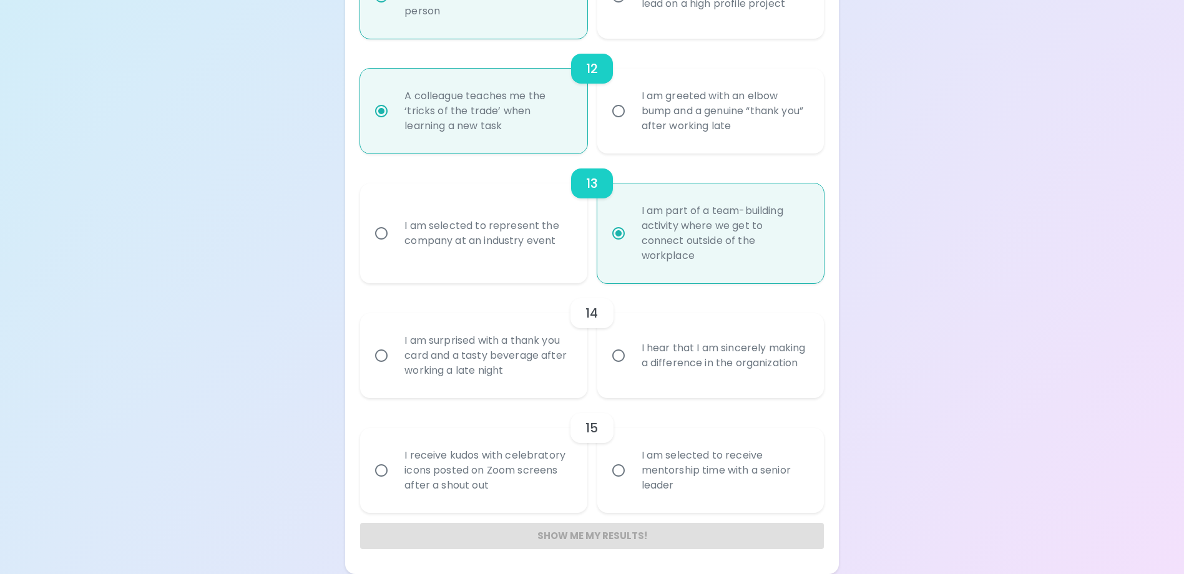
radio input "false"
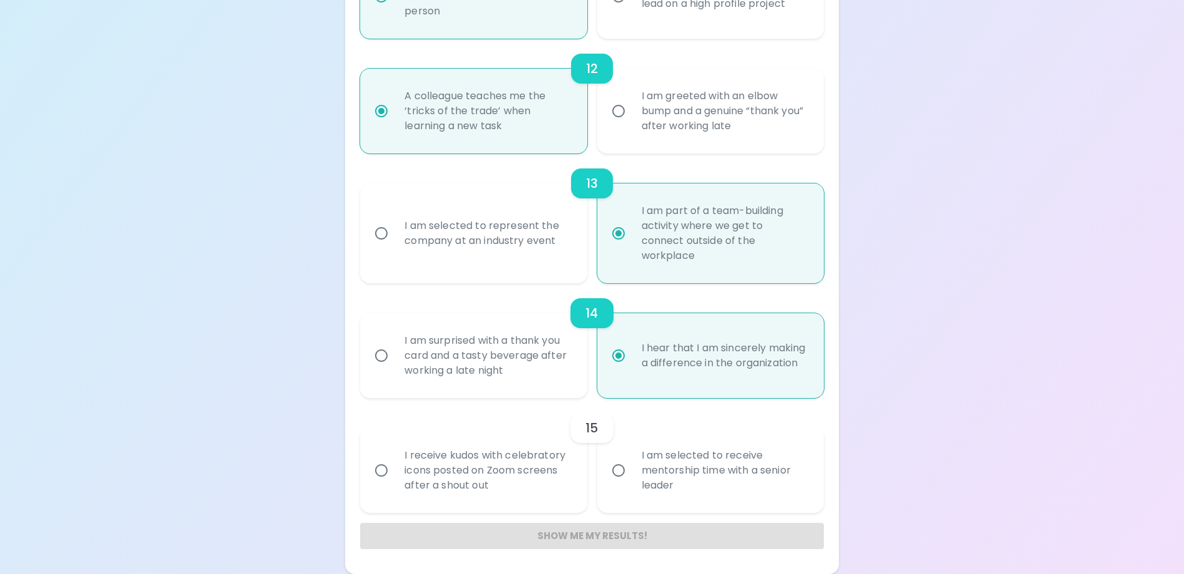
radio input "true"
click at [378, 475] on input "I receive kudos with celebratory icons posted on Zoom screens after a shout out" at bounding box center [381, 471] width 26 height 26
radio input "false"
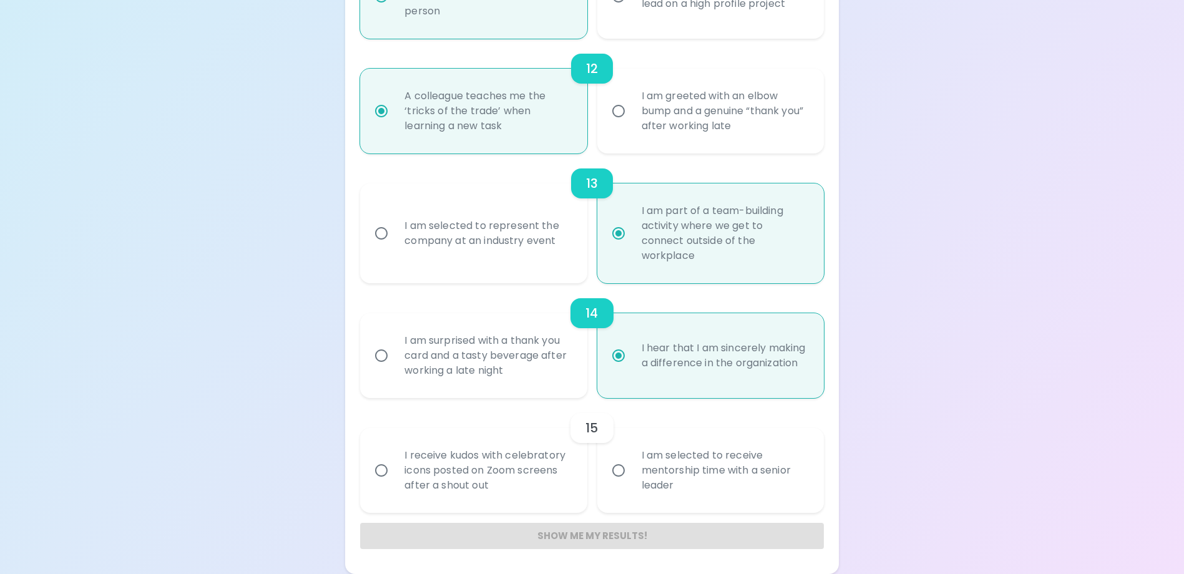
radio input "false"
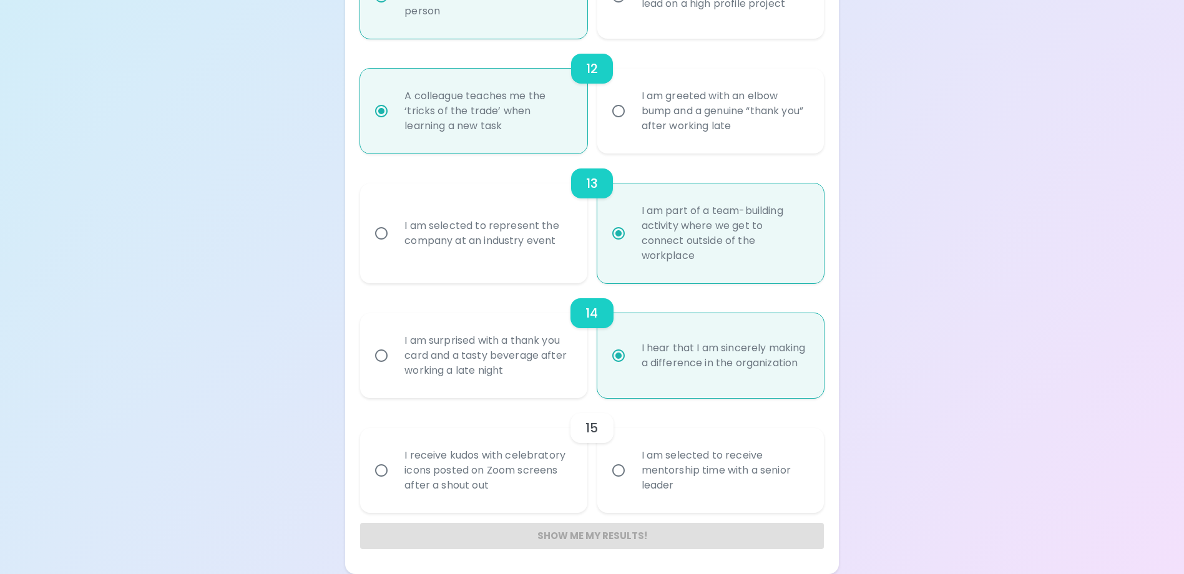
radio input "false"
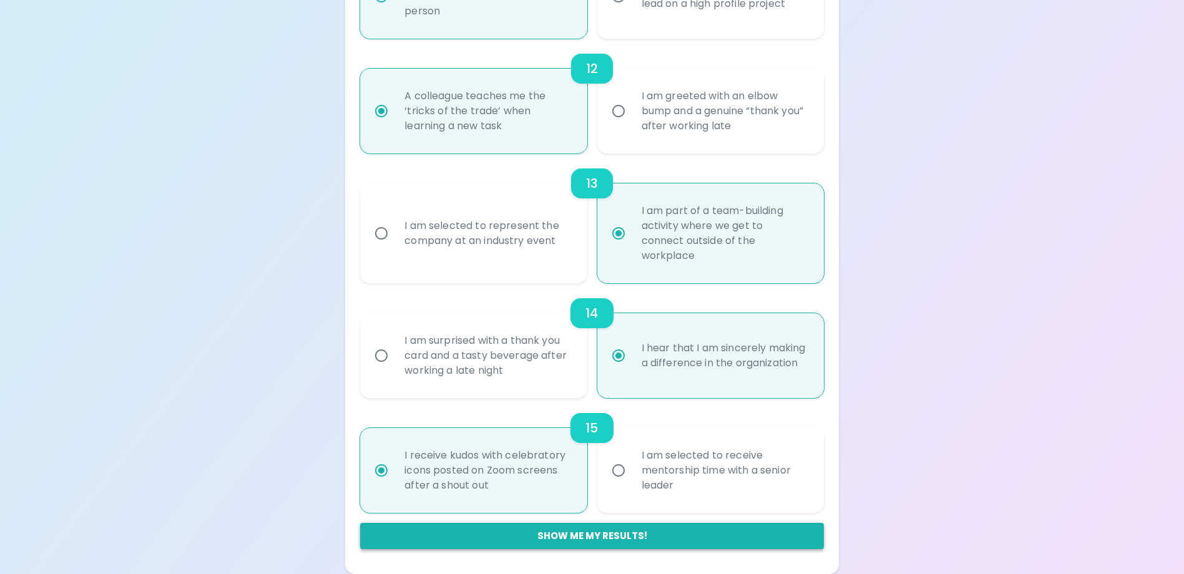
radio input "true"
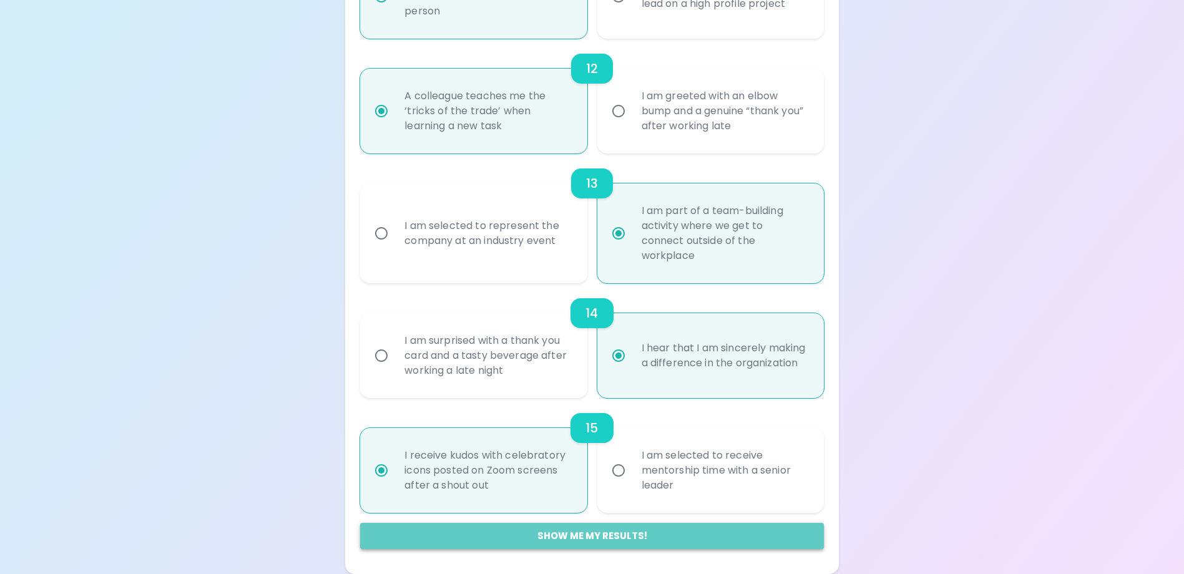
click at [594, 536] on button "Show me my results!" at bounding box center [591, 536] width 463 height 26
radio input "false"
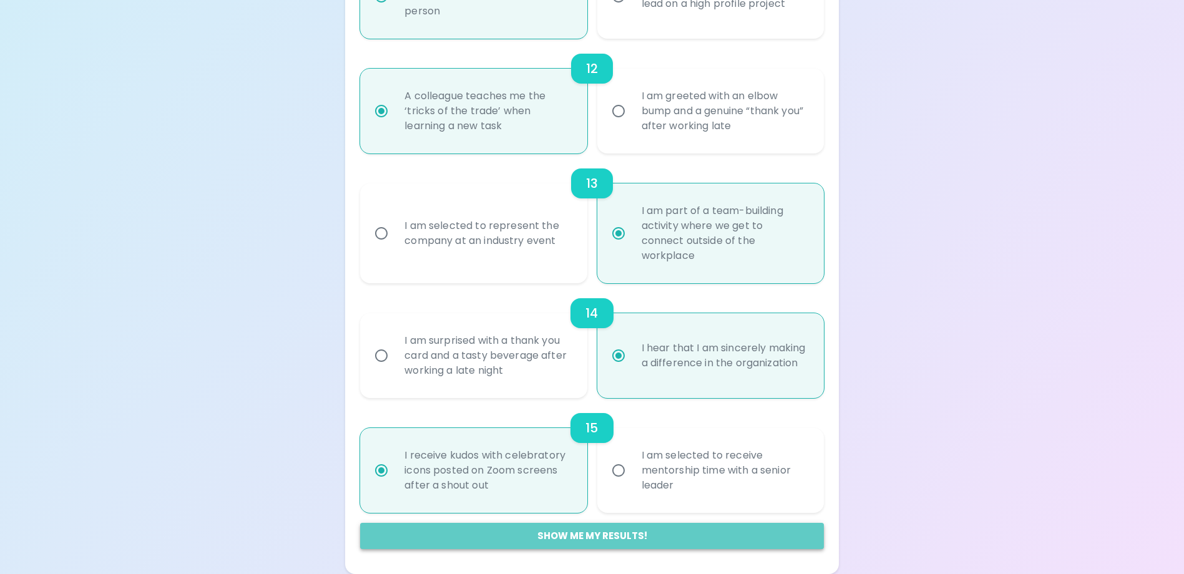
radio input "false"
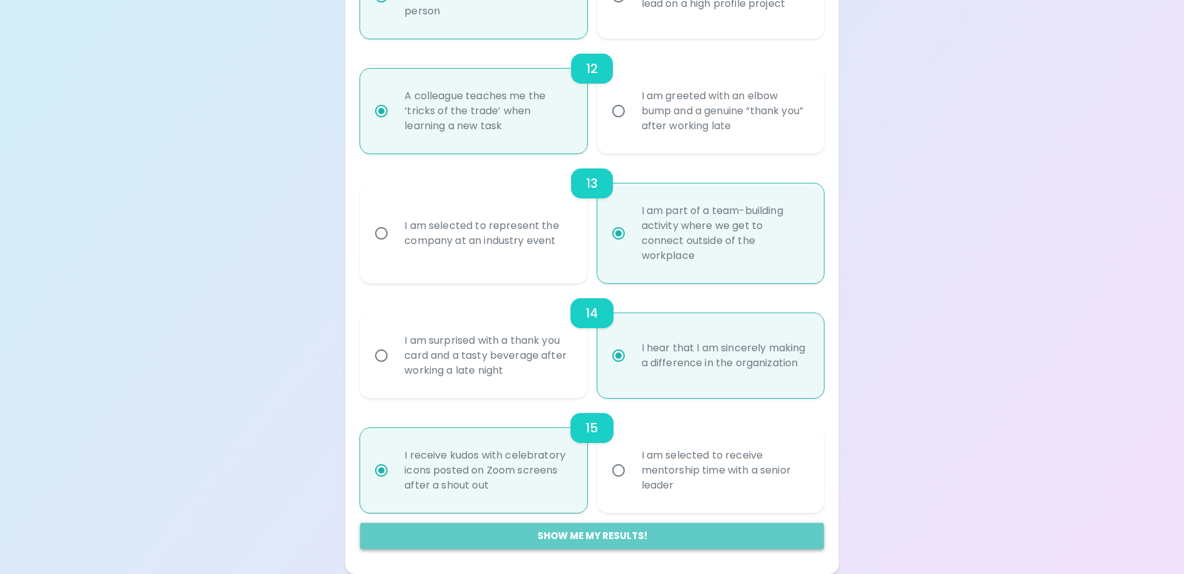
radio input "false"
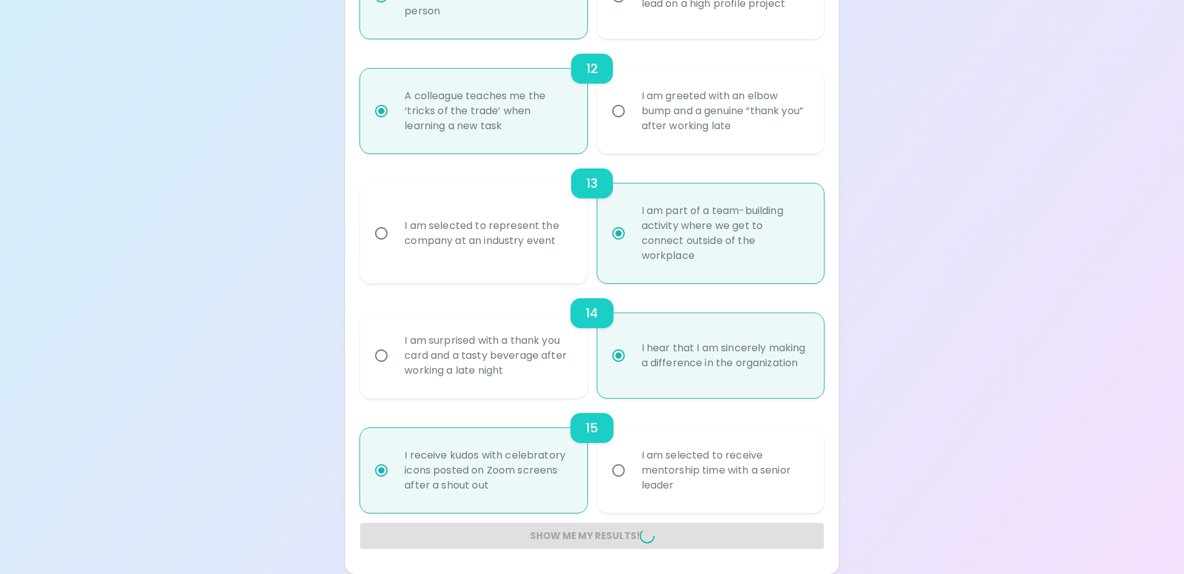
radio input "false"
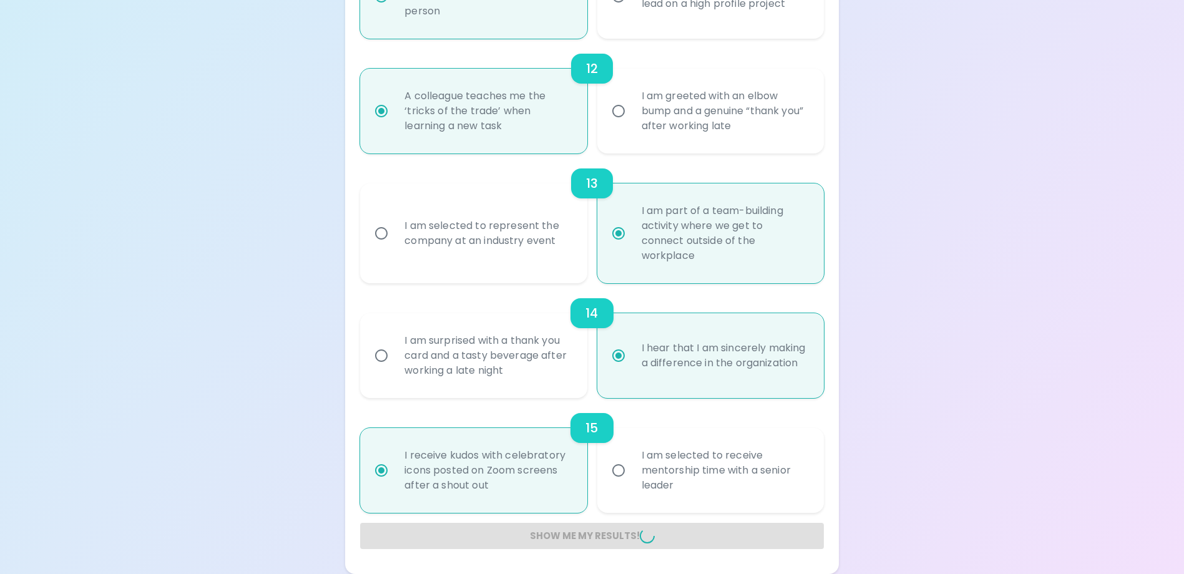
radio input "false"
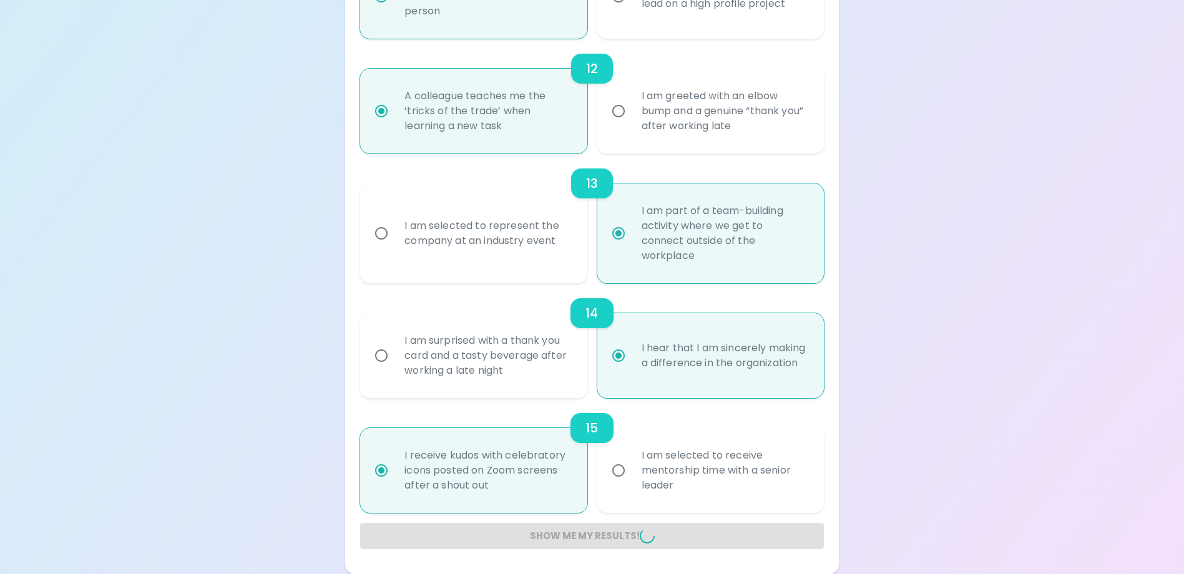
radio input "false"
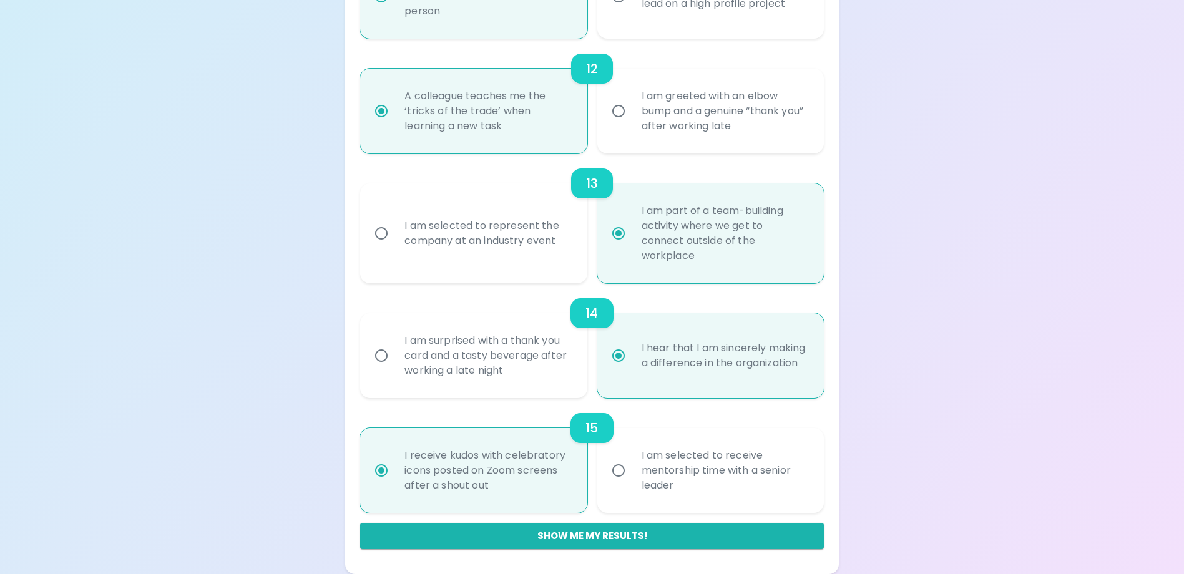
scroll to position [212, 0]
